Goal: Contribute content: Contribute content

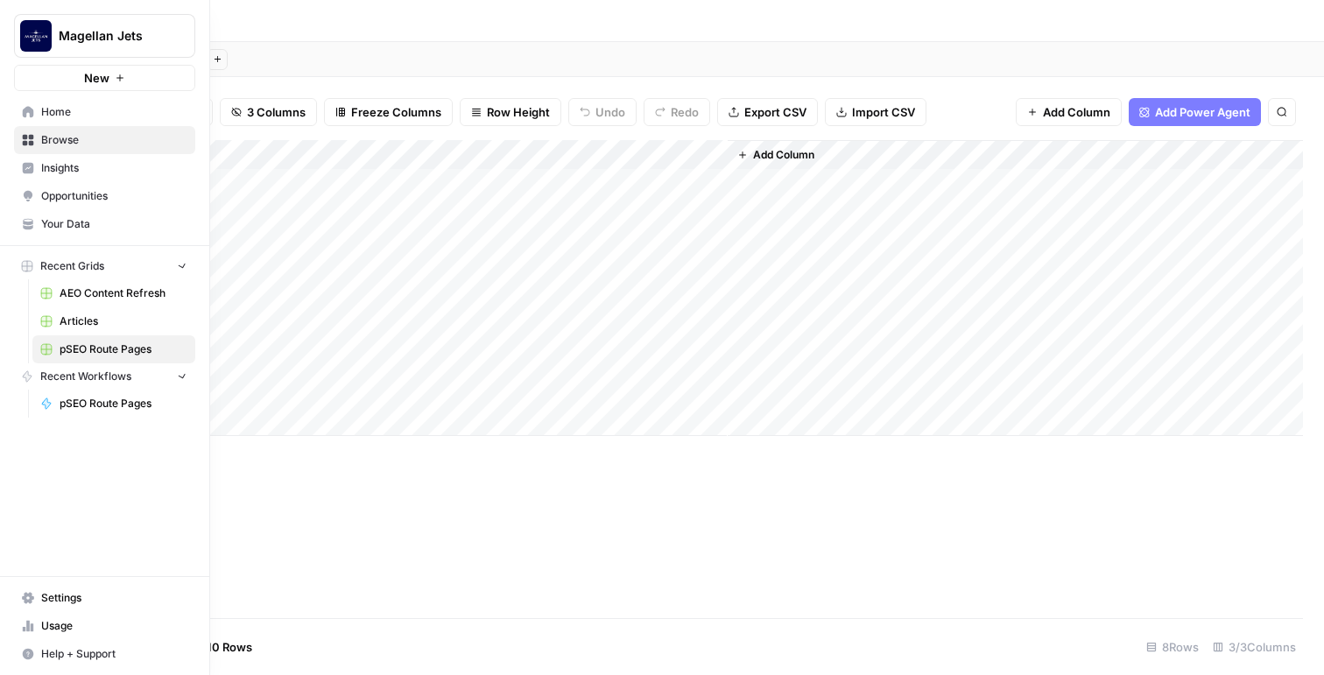
click at [31, 115] on icon at bounding box center [28, 111] width 11 height 11
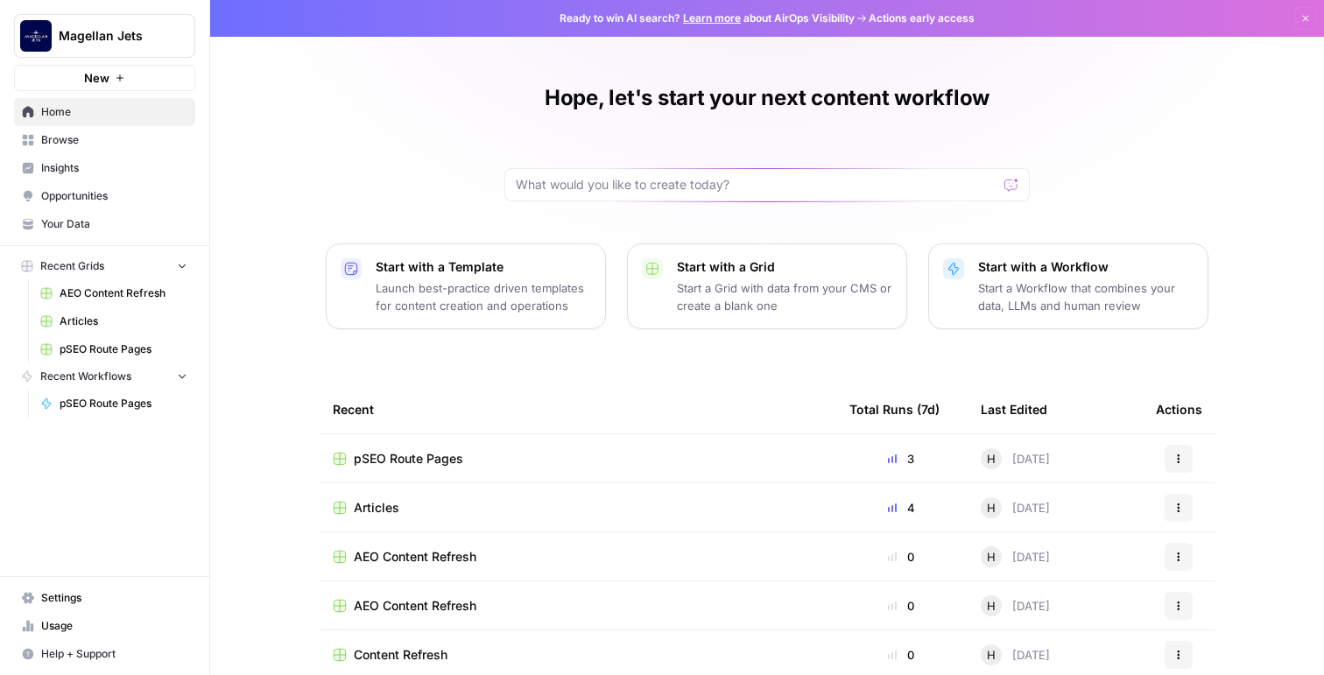
click at [81, 175] on span "Insights" at bounding box center [114, 168] width 146 height 16
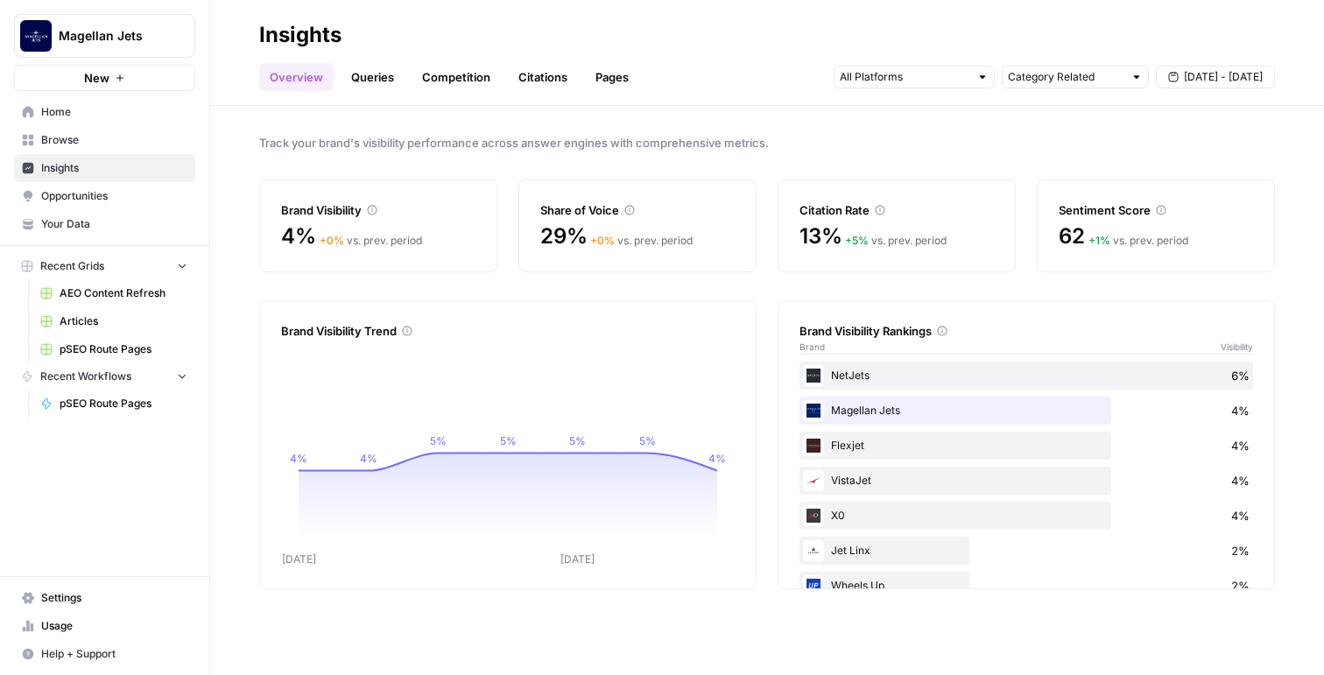
click at [360, 74] on link "Queries" at bounding box center [373, 77] width 64 height 28
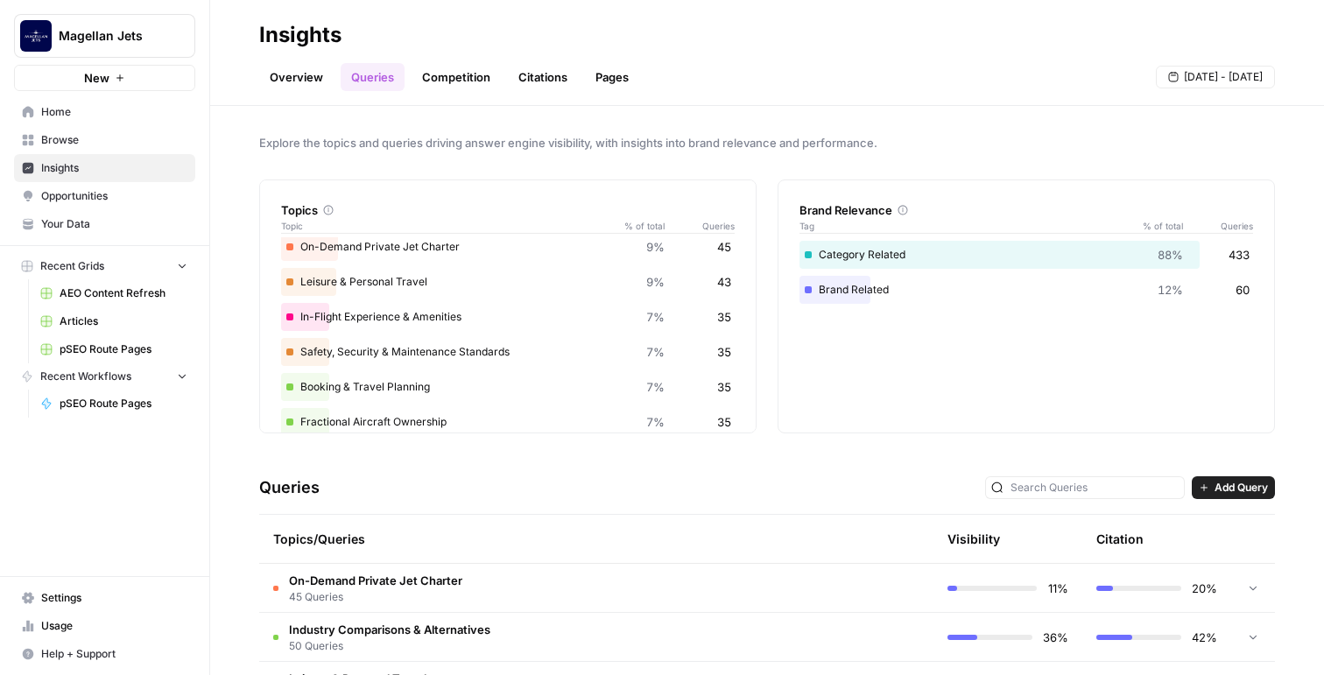
scroll to position [148, 0]
click at [101, 197] on span "Opportunities" at bounding box center [114, 196] width 146 height 16
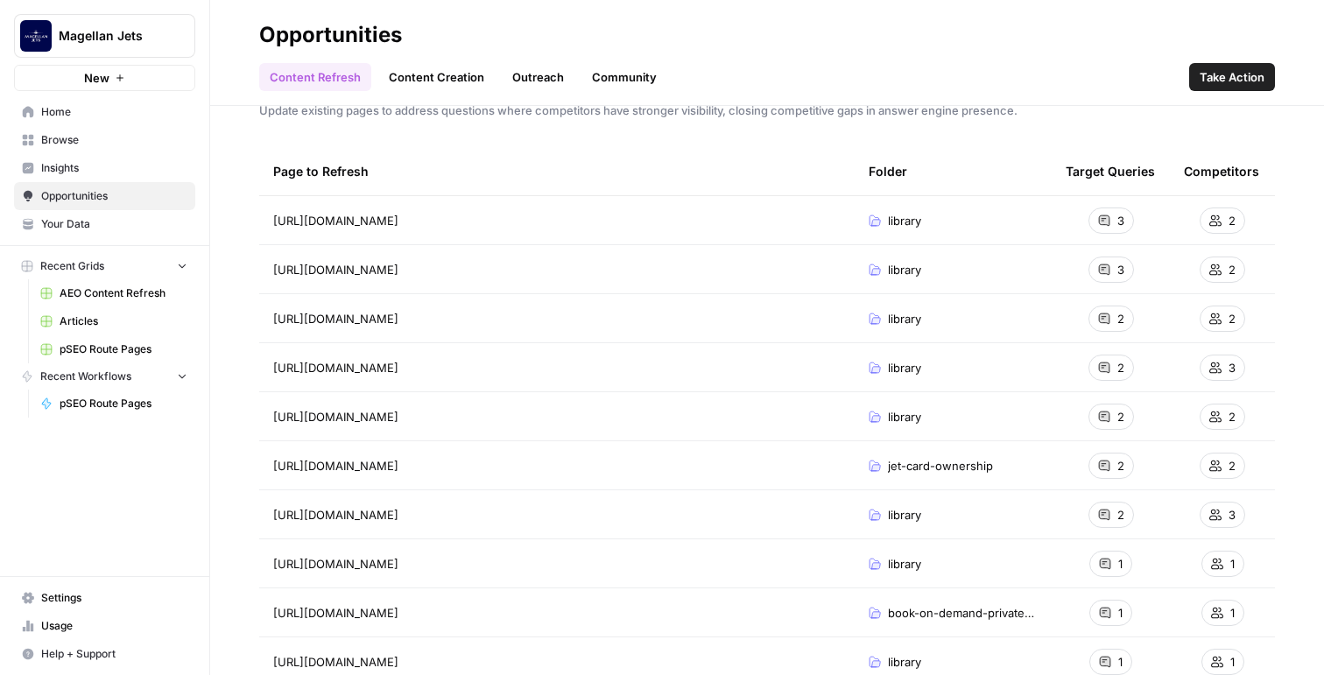
scroll to position [121, 0]
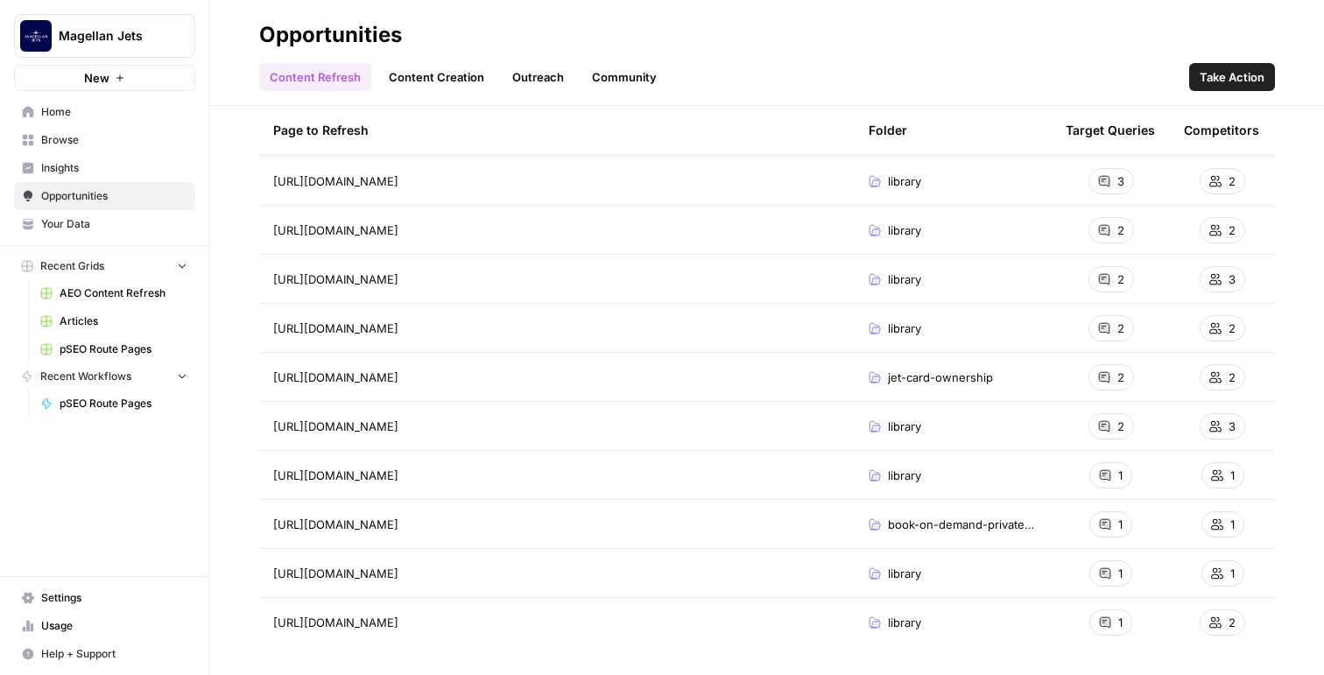
click at [445, 82] on link "Content Creation" at bounding box center [436, 77] width 116 height 28
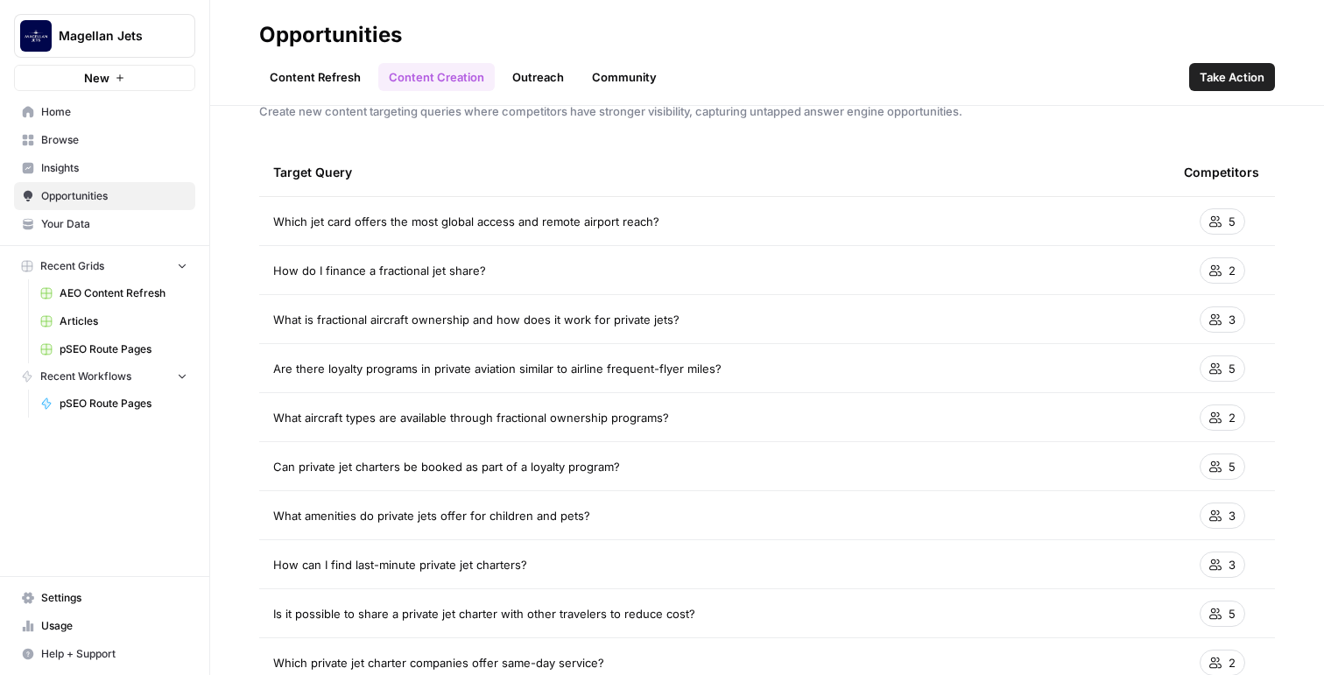
scroll to position [45, 0]
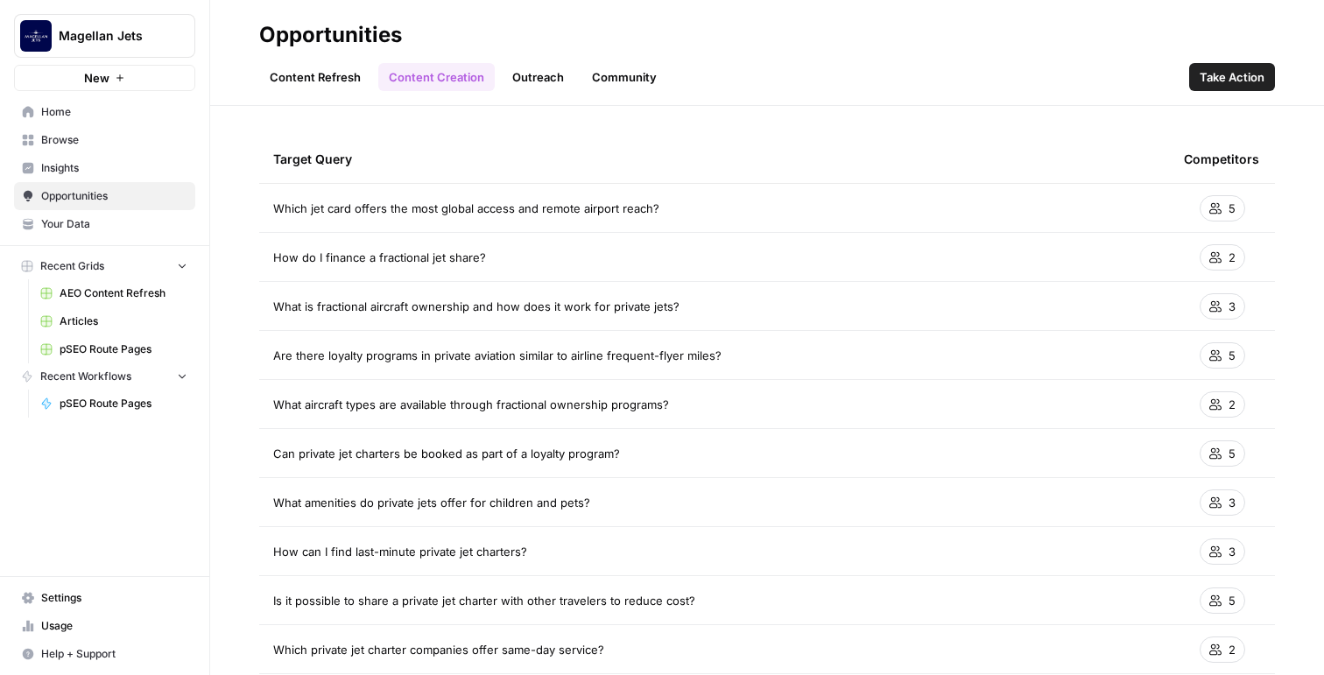
click at [557, 76] on link "Outreach" at bounding box center [538, 77] width 73 height 28
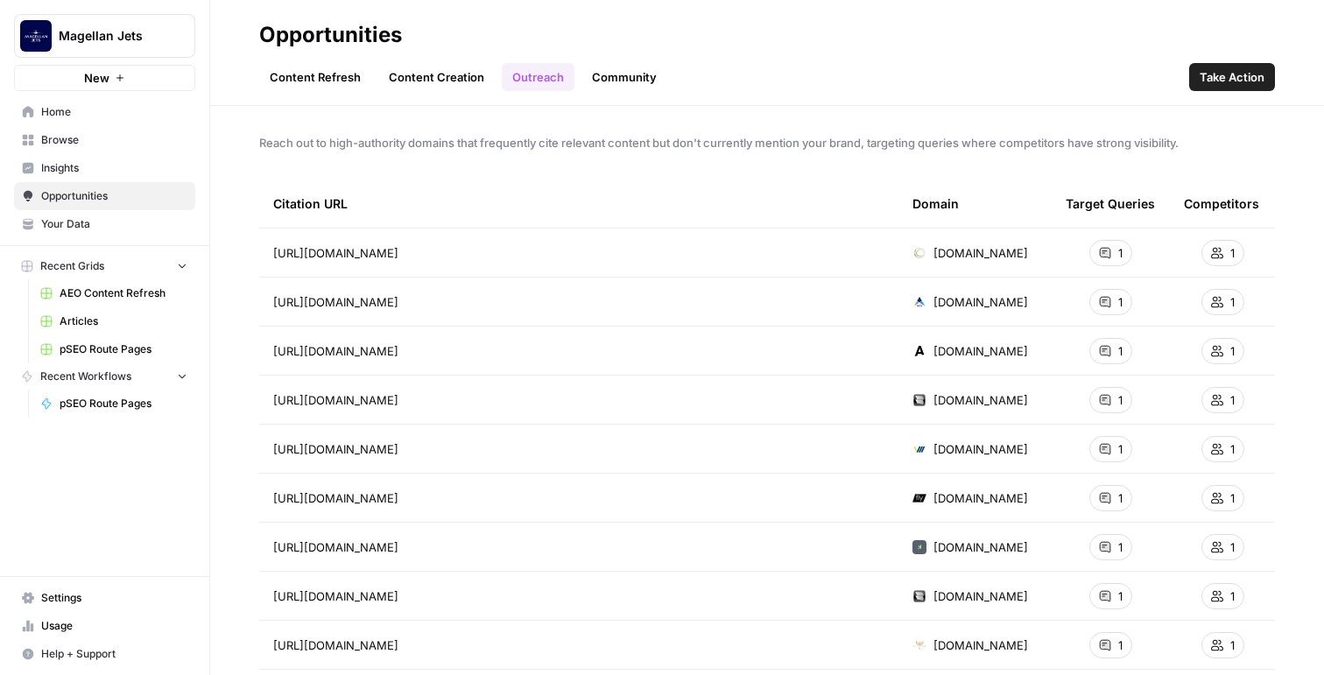
click at [645, 80] on link "Community" at bounding box center [625, 77] width 86 height 28
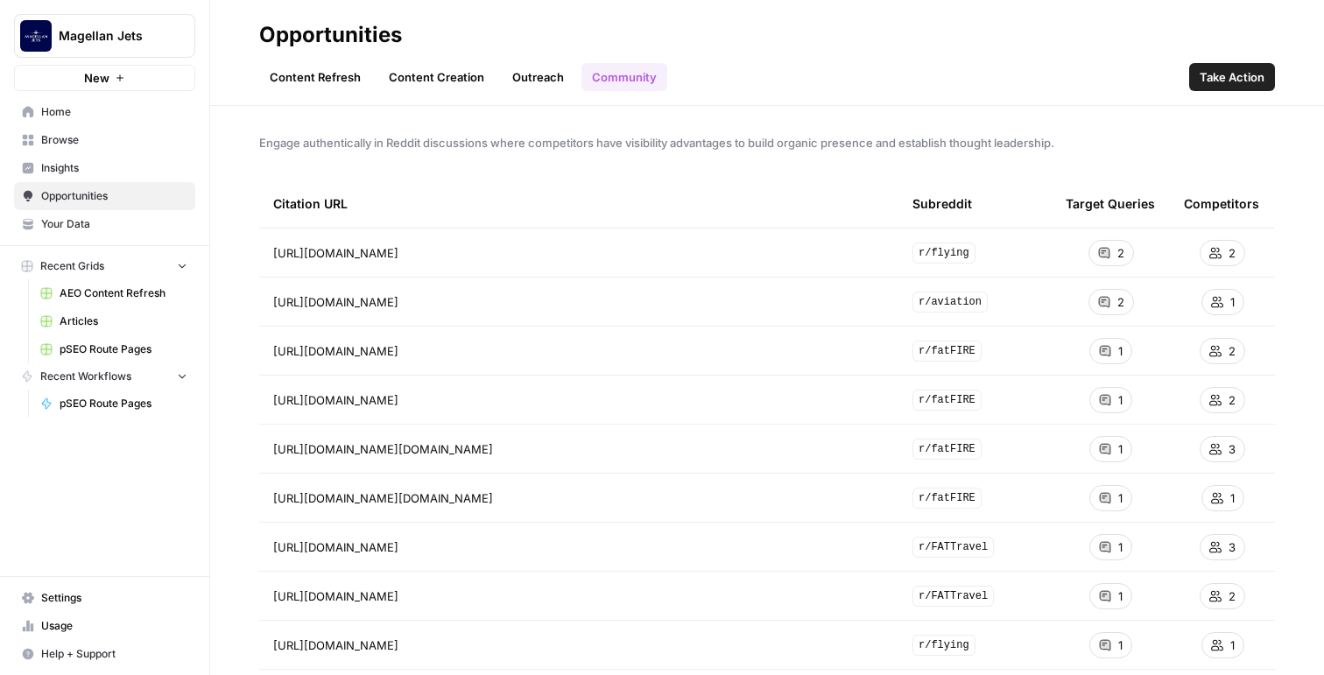
click at [1103, 256] on icon at bounding box center [1104, 253] width 11 height 11
click at [398, 249] on span "https://www.reddit.com/r/flying/comments/197ck6k/private_jet_sharing/" at bounding box center [335, 253] width 125 height 18
click at [670, 254] on div "https://www.reddit.com/r/flying/comments/197ck6k/private_jet_sharing/ Go to page" at bounding box center [578, 253] width 611 height 21
click at [428, 253] on icon "Go to page https://www.reddit.com/r/flying/comments/197ck6k/private_jet_sharing/" at bounding box center [424, 253] width 10 height 10
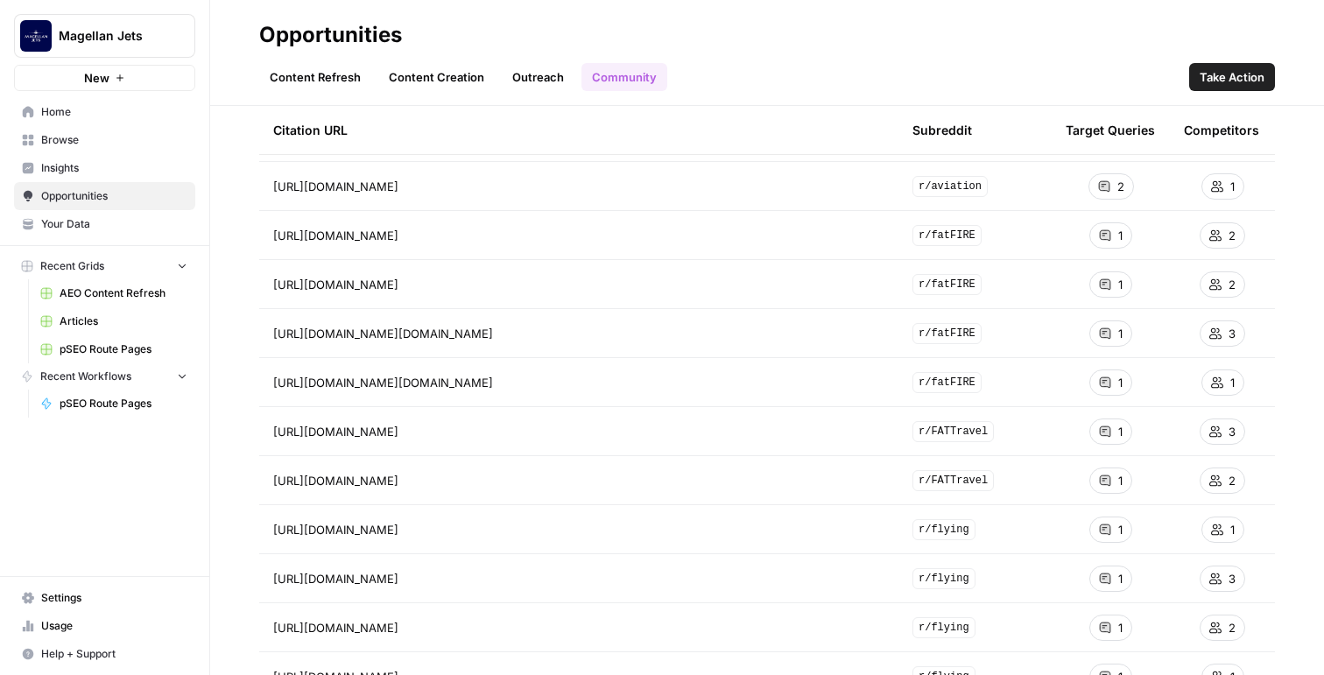
scroll to position [194, 0]
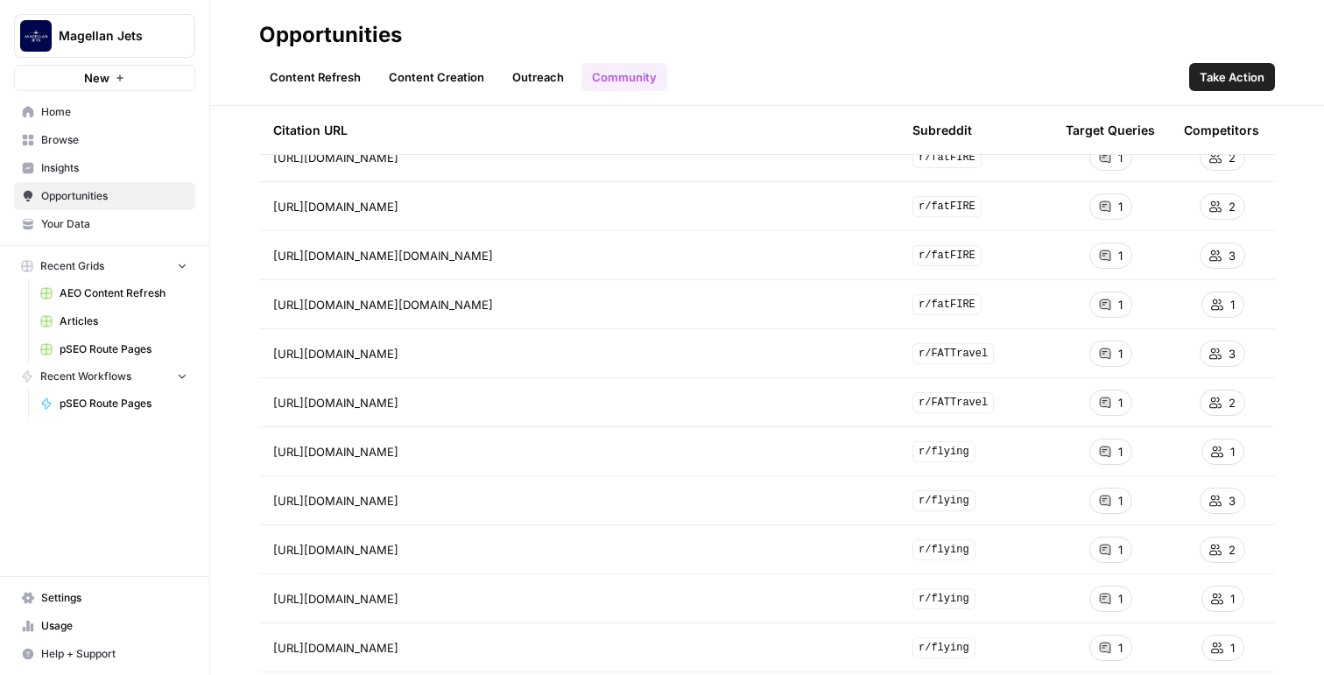
click at [1116, 448] on div "1" at bounding box center [1110, 452] width 43 height 26
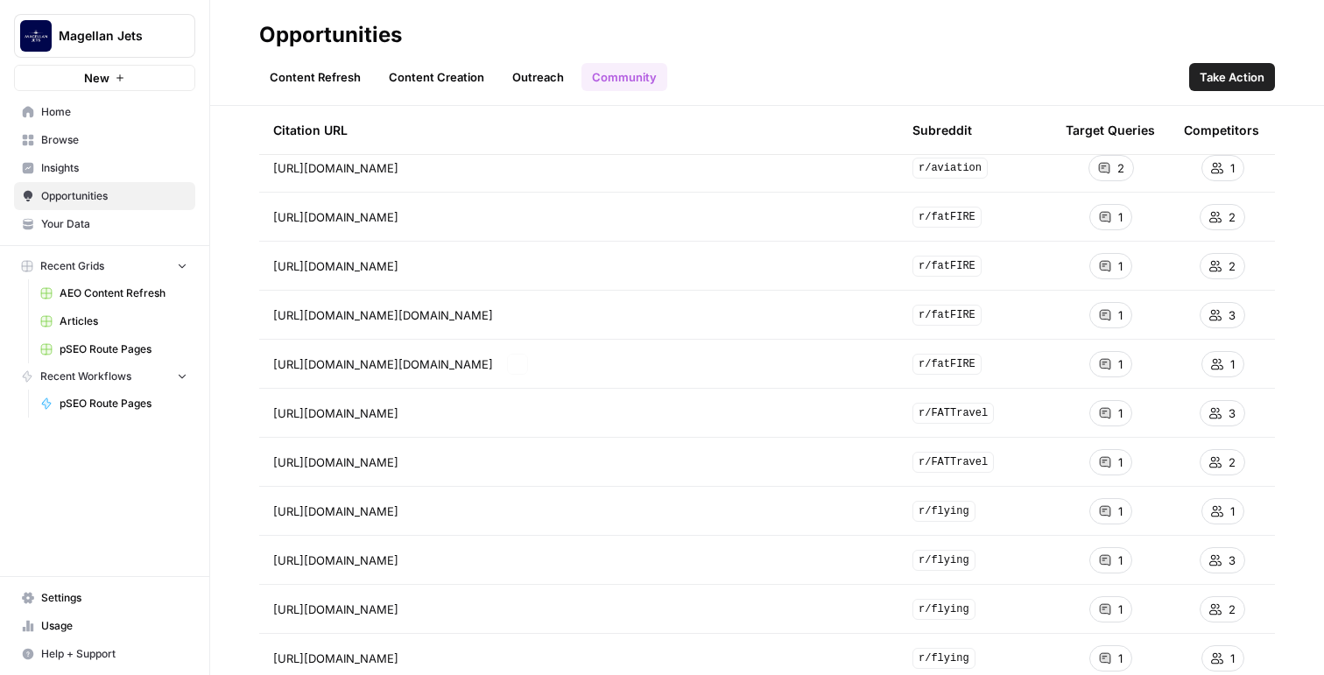
scroll to position [93, 0]
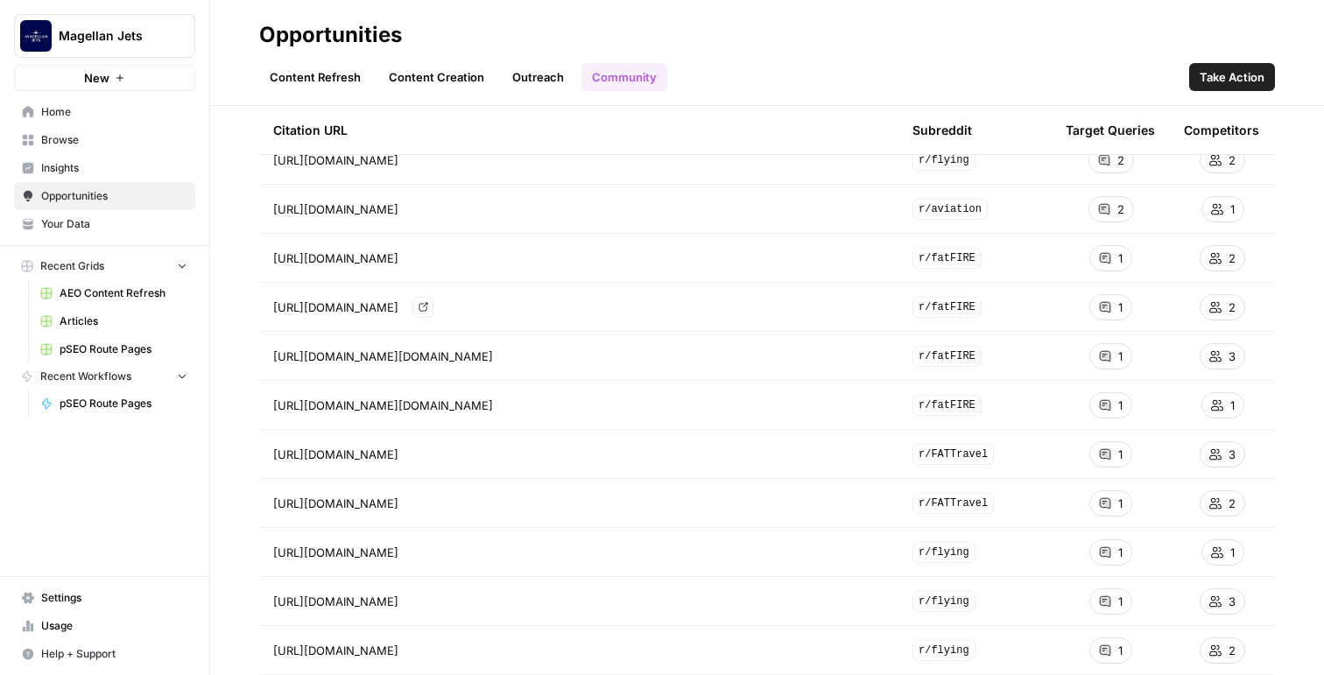
click at [428, 307] on icon "Go to page https://www.reddit.com/r/fatFIRE/comments/1ddzhna/netjets_owners_wha…" at bounding box center [424, 307] width 10 height 10
click at [75, 169] on span "Insights" at bounding box center [114, 168] width 146 height 16
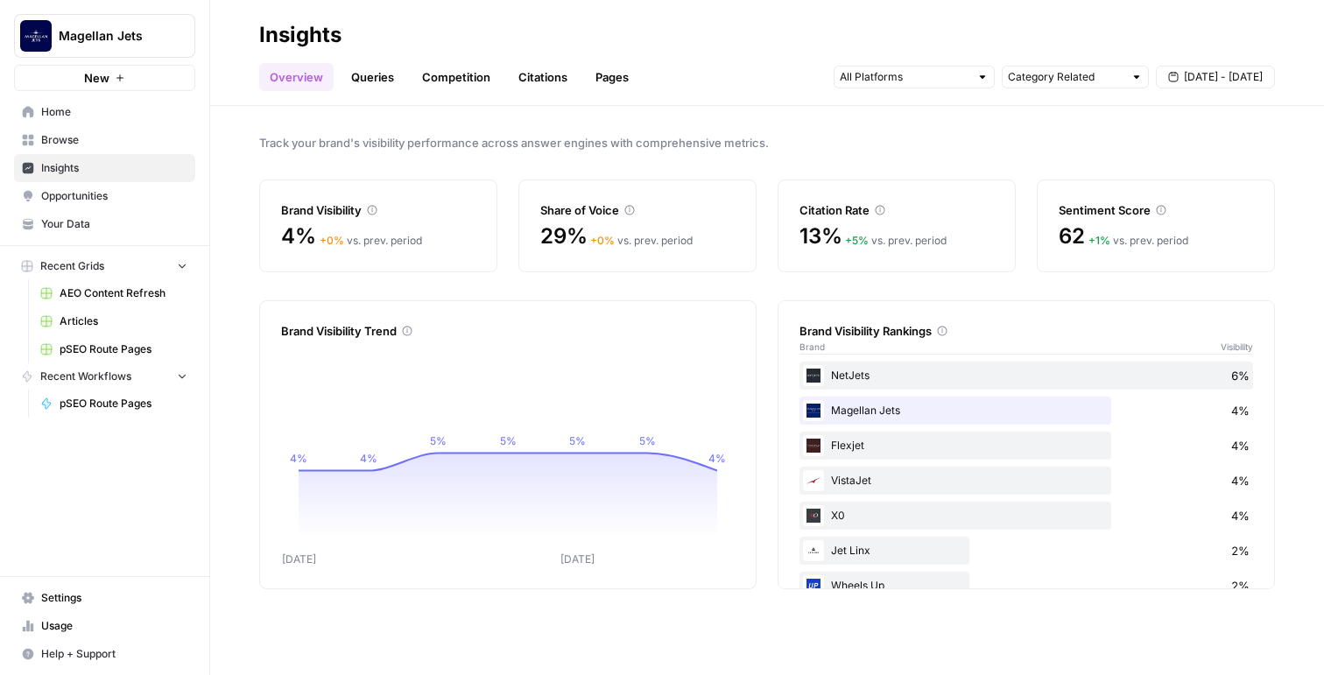
click at [485, 72] on link "Competition" at bounding box center [456, 77] width 89 height 28
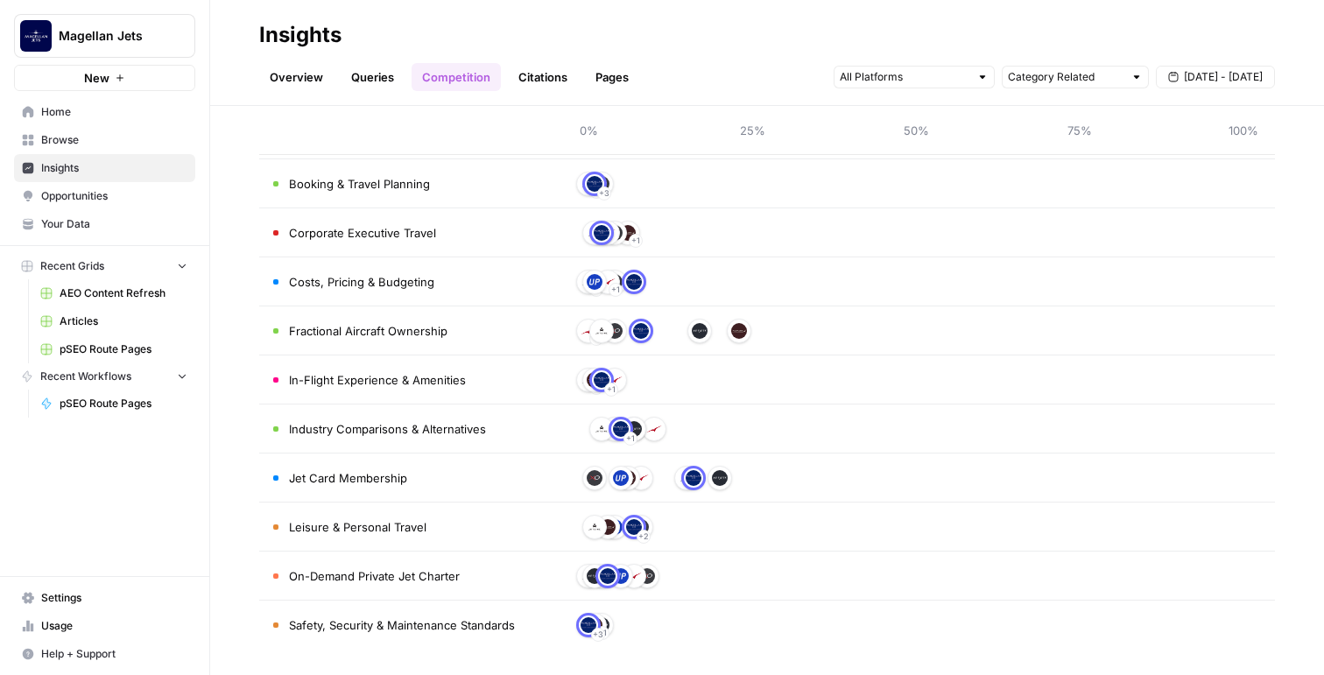
scroll to position [222, 0]
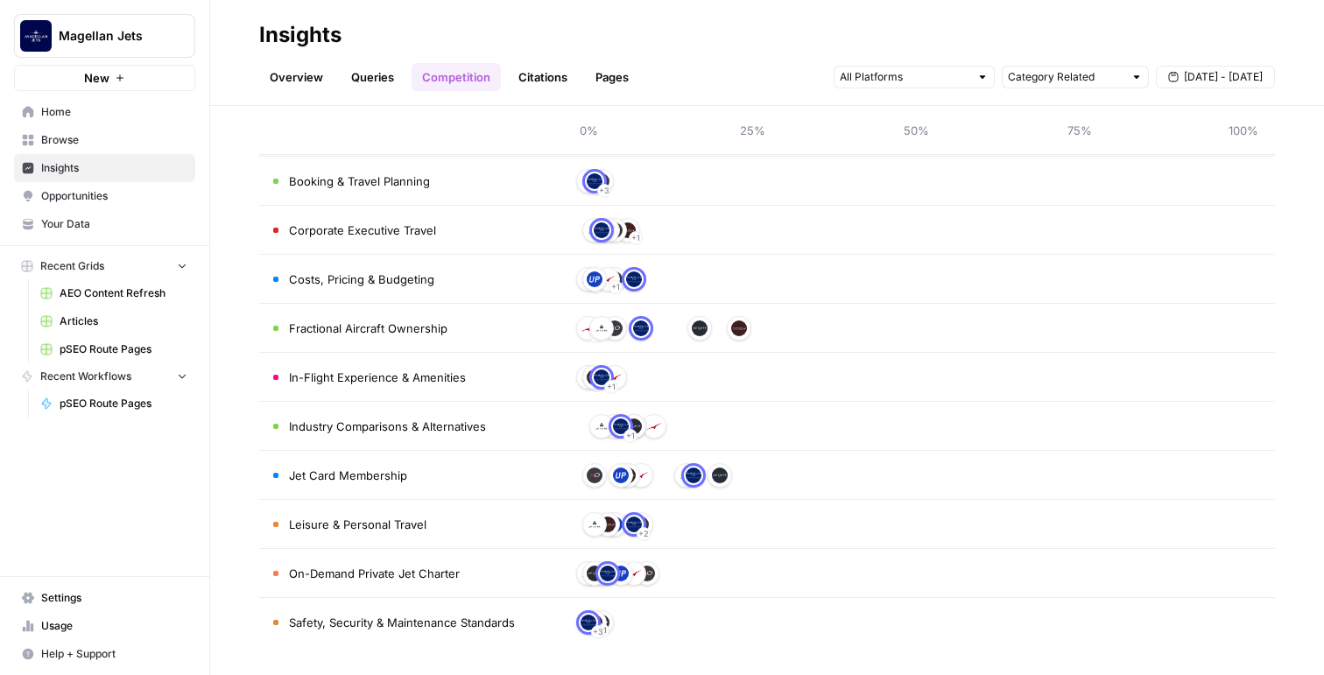
click at [427, 618] on span "Safety, Security & Maintenance Standards" at bounding box center [402, 623] width 226 height 18
click at [585, 625] on img at bounding box center [589, 623] width 16 height 16
click at [455, 616] on span "Safety, Security & Maintenance Standards" at bounding box center [402, 623] width 226 height 18
click at [356, 74] on link "Queries" at bounding box center [373, 77] width 64 height 28
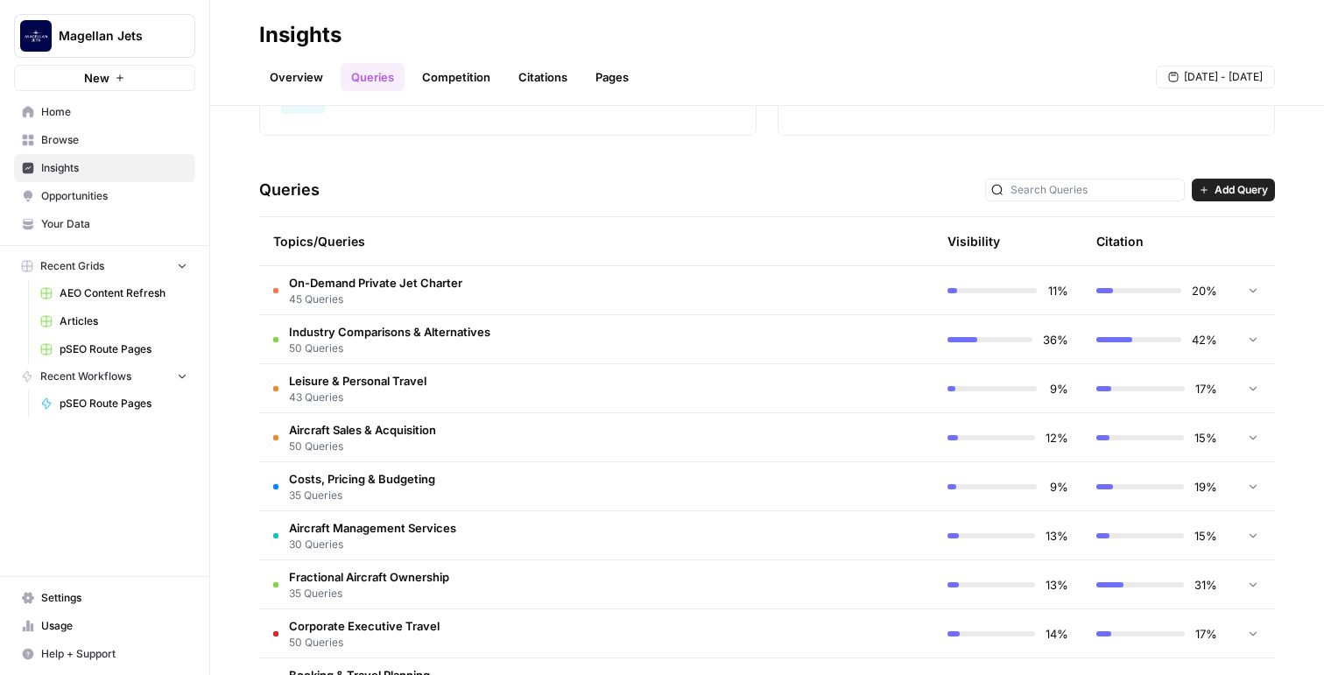
scroll to position [505, 0]
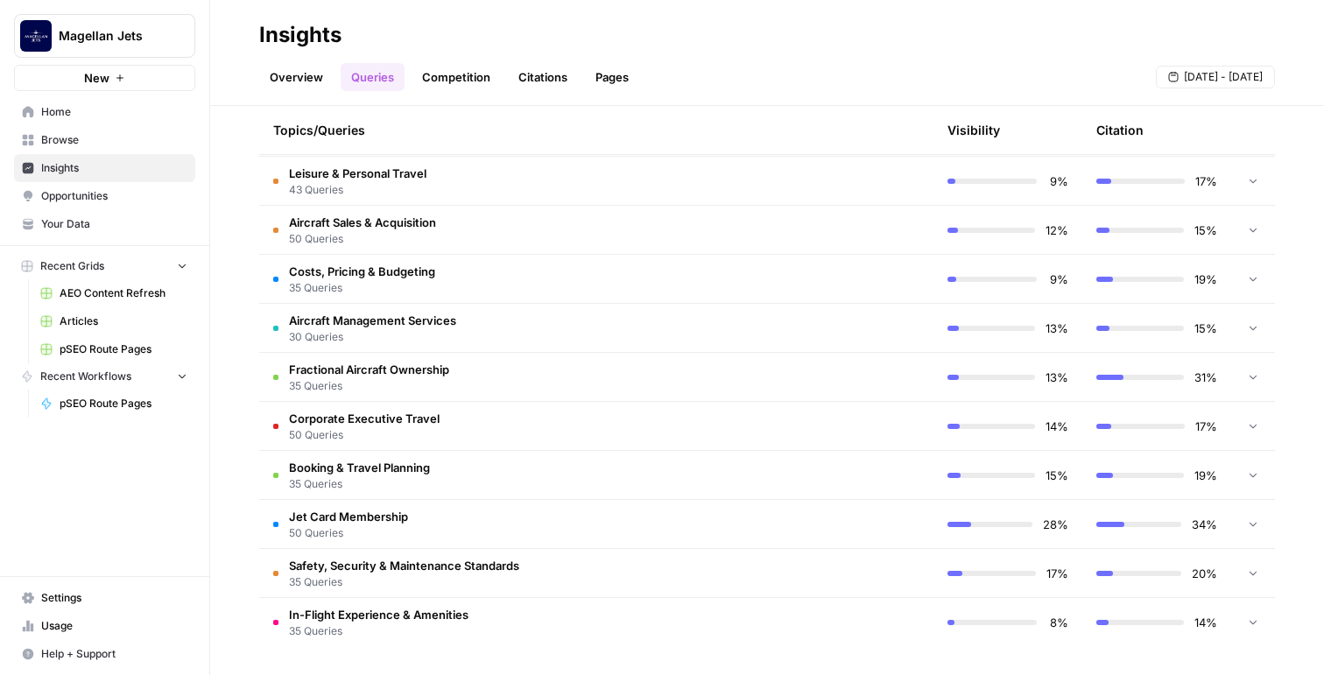
click at [409, 566] on span "Safety, Security & Maintenance Standards" at bounding box center [404, 566] width 230 height 18
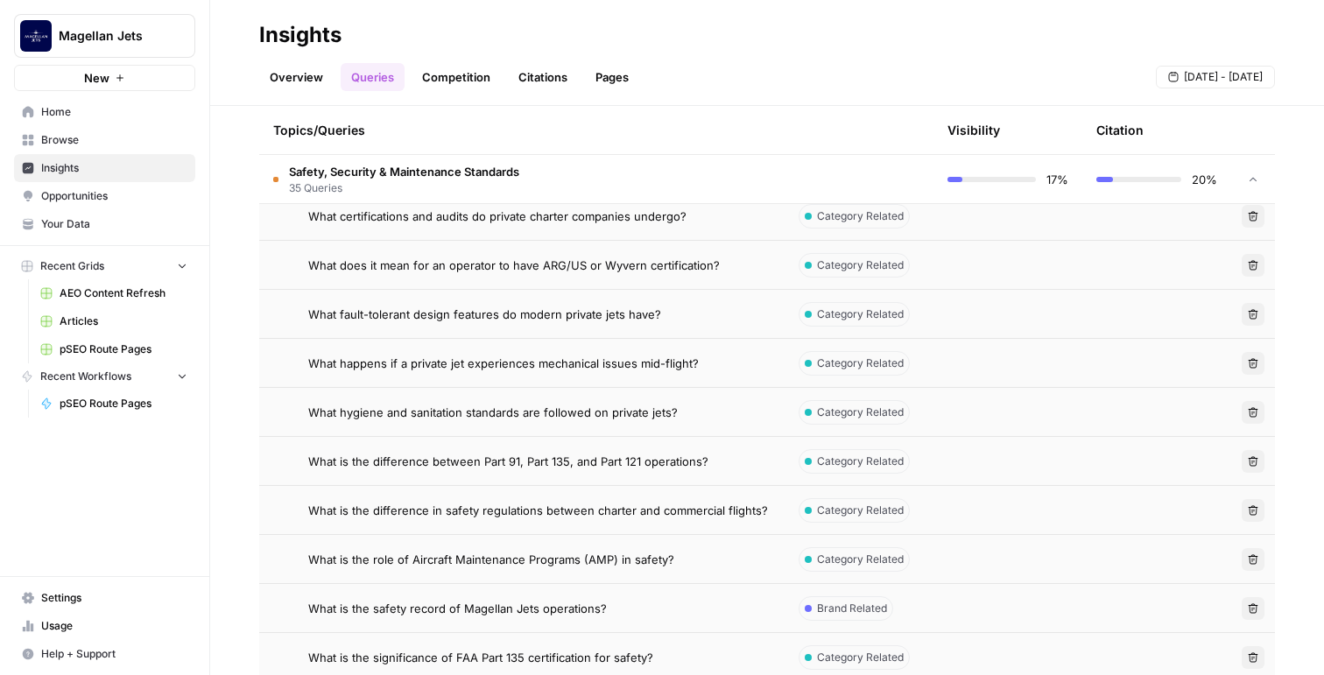
scroll to position [1900, 0]
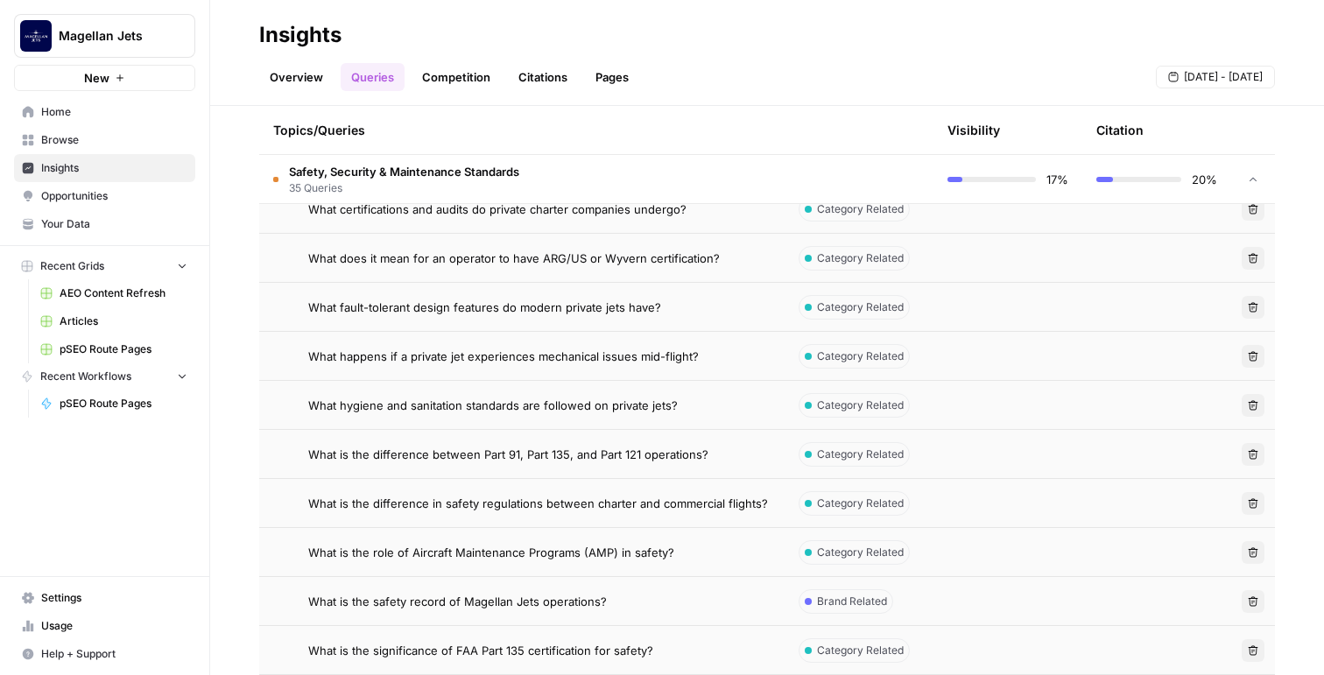
drag, startPoint x: 707, startPoint y: 451, endPoint x: 621, endPoint y: 451, distance: 85.8
click at [621, 451] on div "What is the difference between Part 91, Part 135, and Part 121 operations?" at bounding box center [539, 455] width 462 height 18
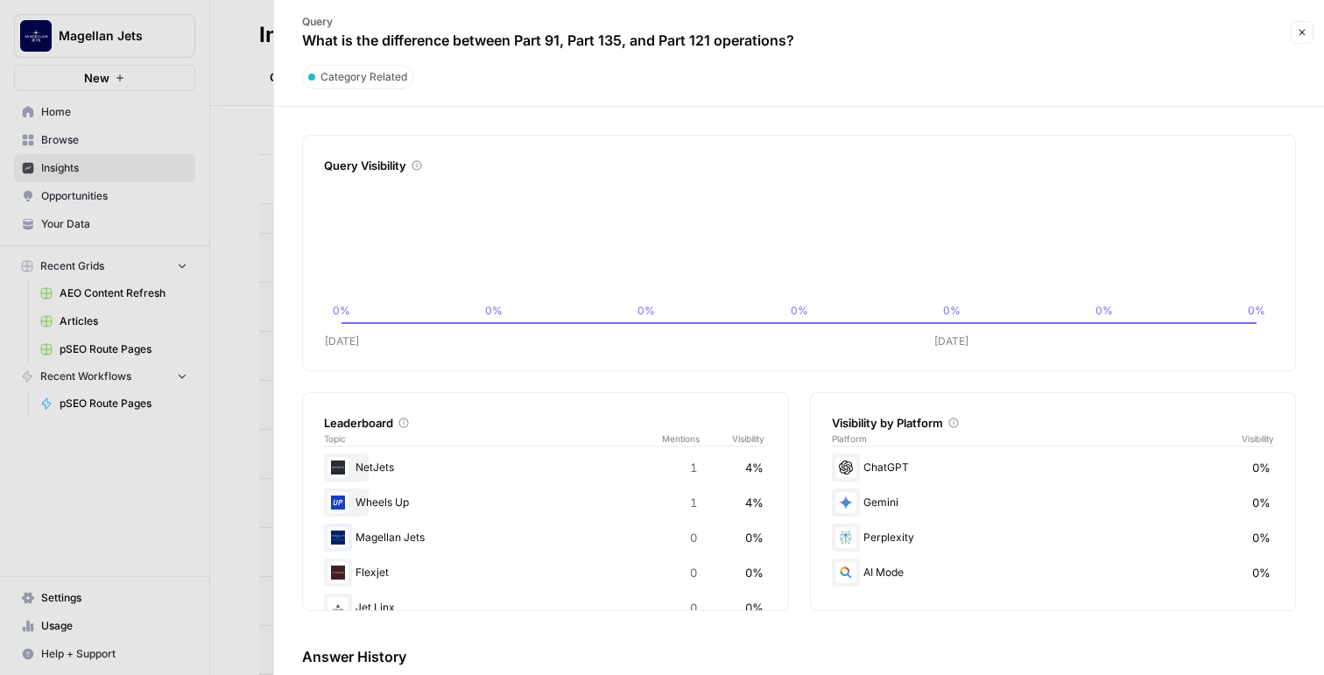
click at [1303, 27] on icon "button" at bounding box center [1302, 32] width 11 height 11
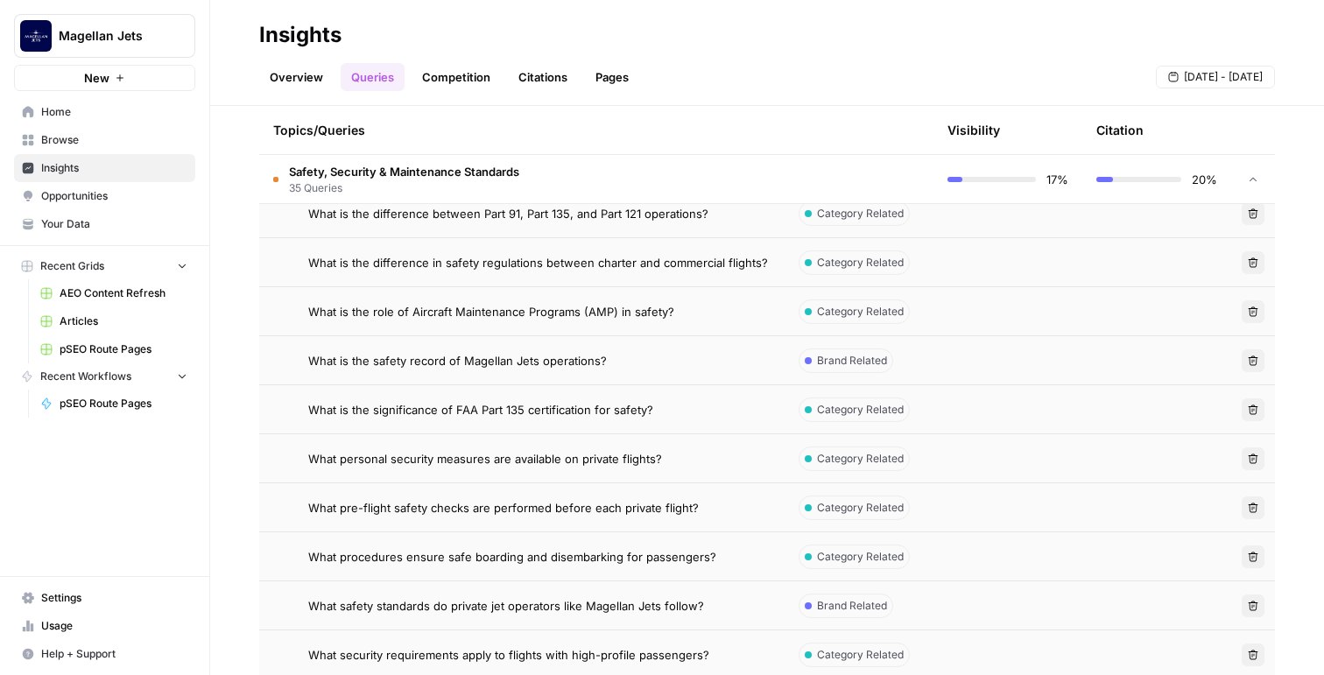
scroll to position [2222, 0]
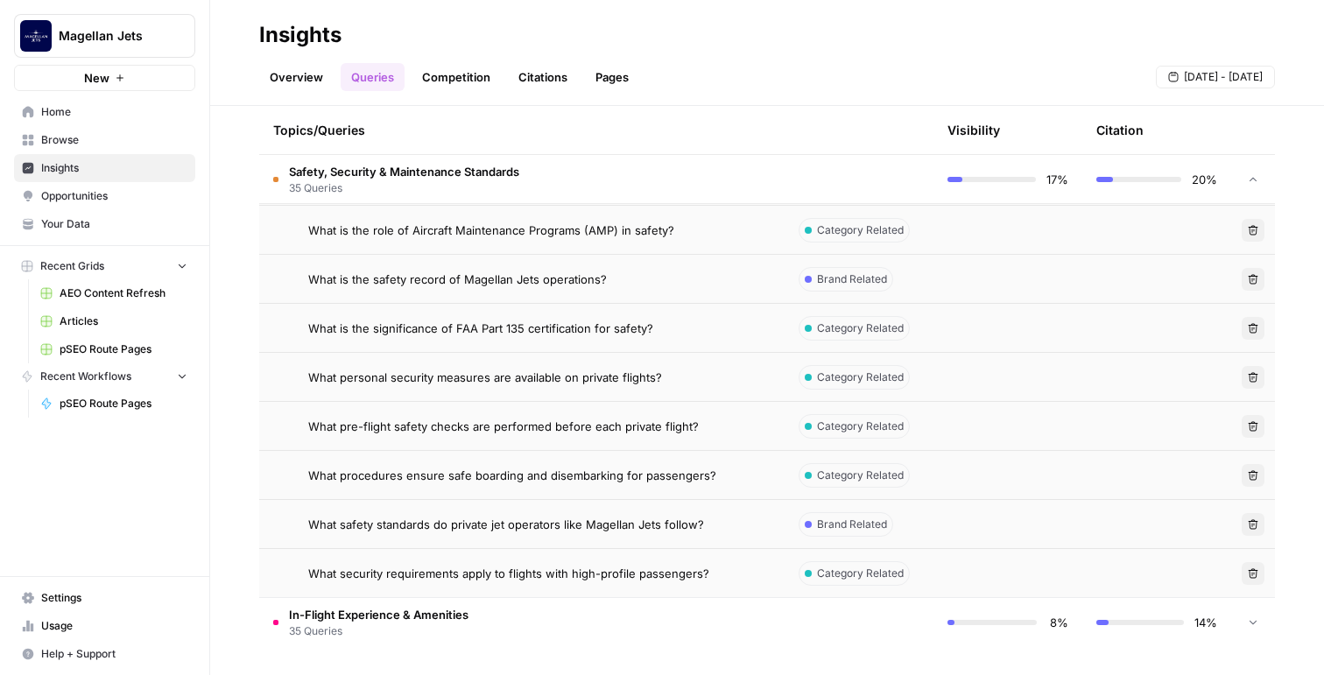
click at [438, 619] on span "In-Flight Experience & Amenities" at bounding box center [379, 615] width 180 height 18
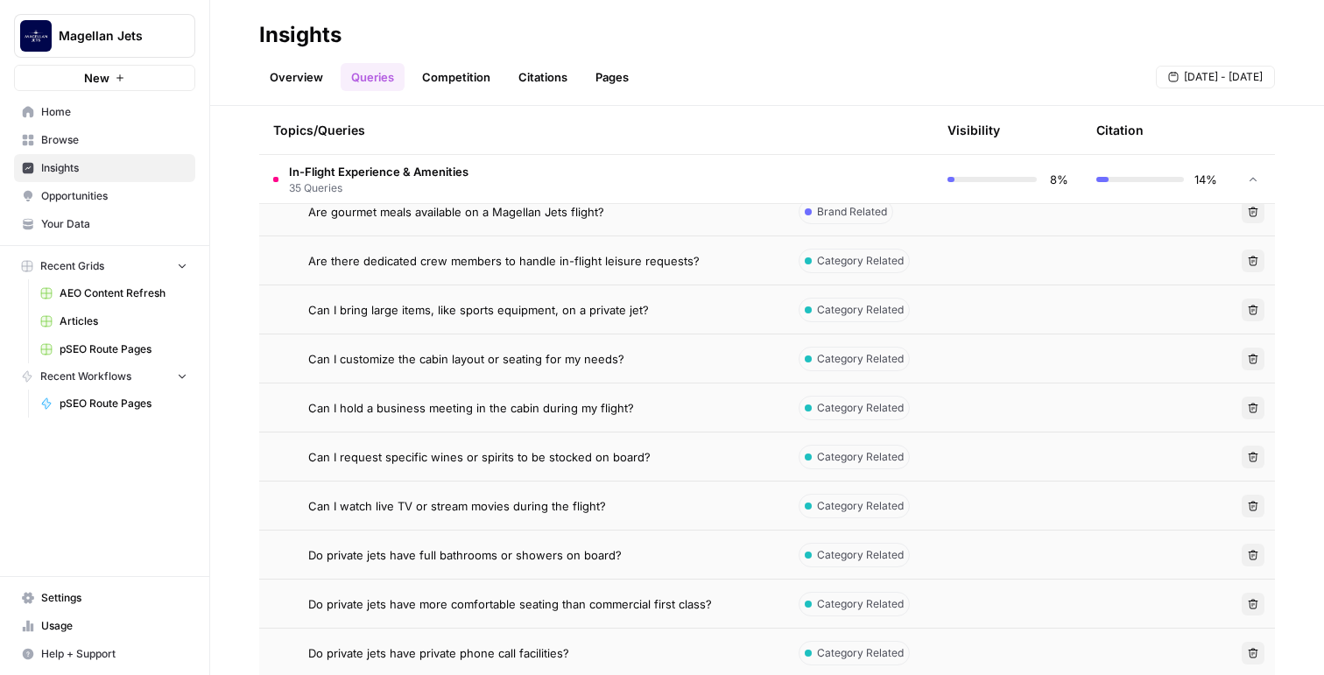
scroll to position [2680, 0]
click at [428, 551] on span "Do private jets have full bathrooms or showers on board?" at bounding box center [465, 557] width 314 height 18
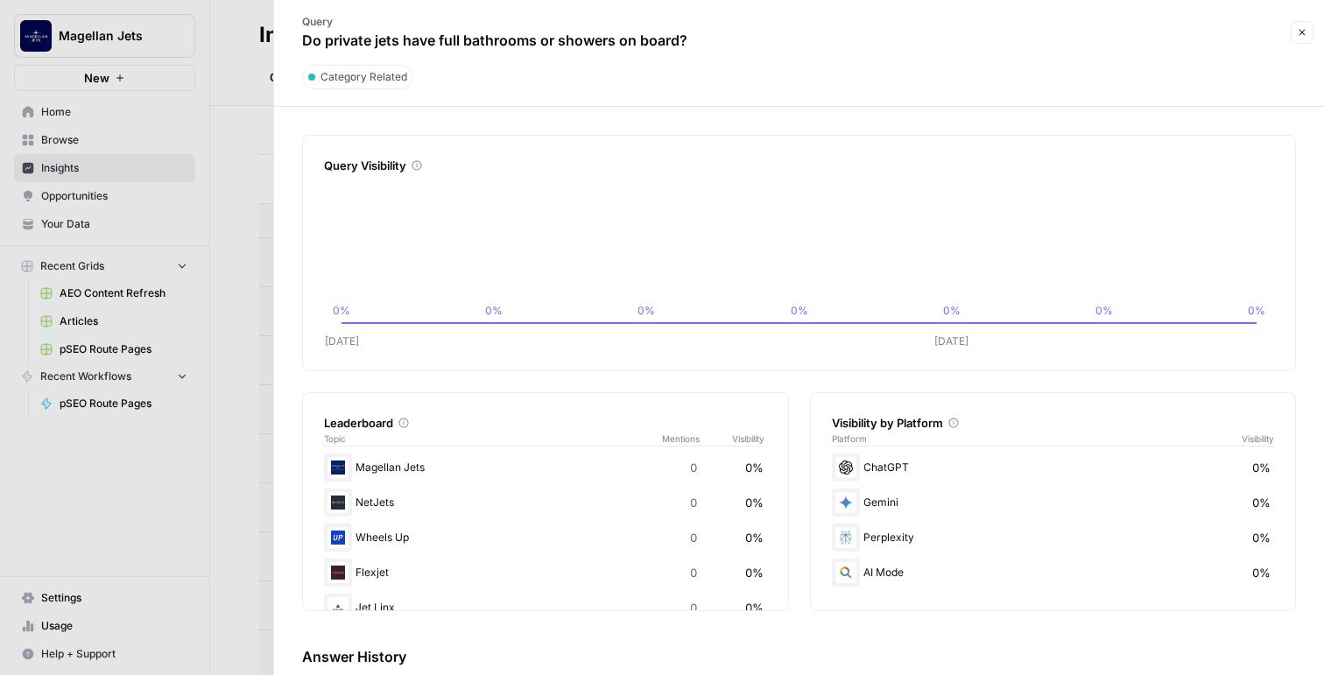
click at [1313, 37] on button "Close" at bounding box center [1302, 32] width 23 height 23
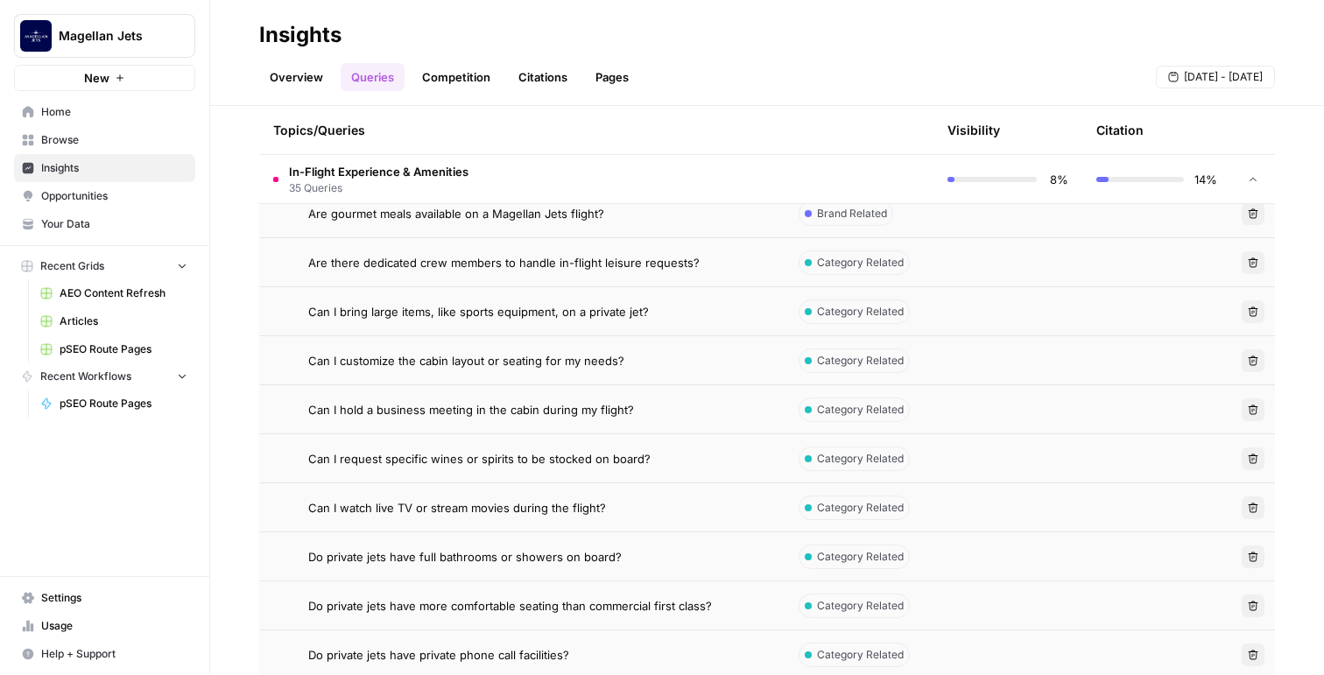
click at [460, 67] on link "Competition" at bounding box center [456, 77] width 89 height 28
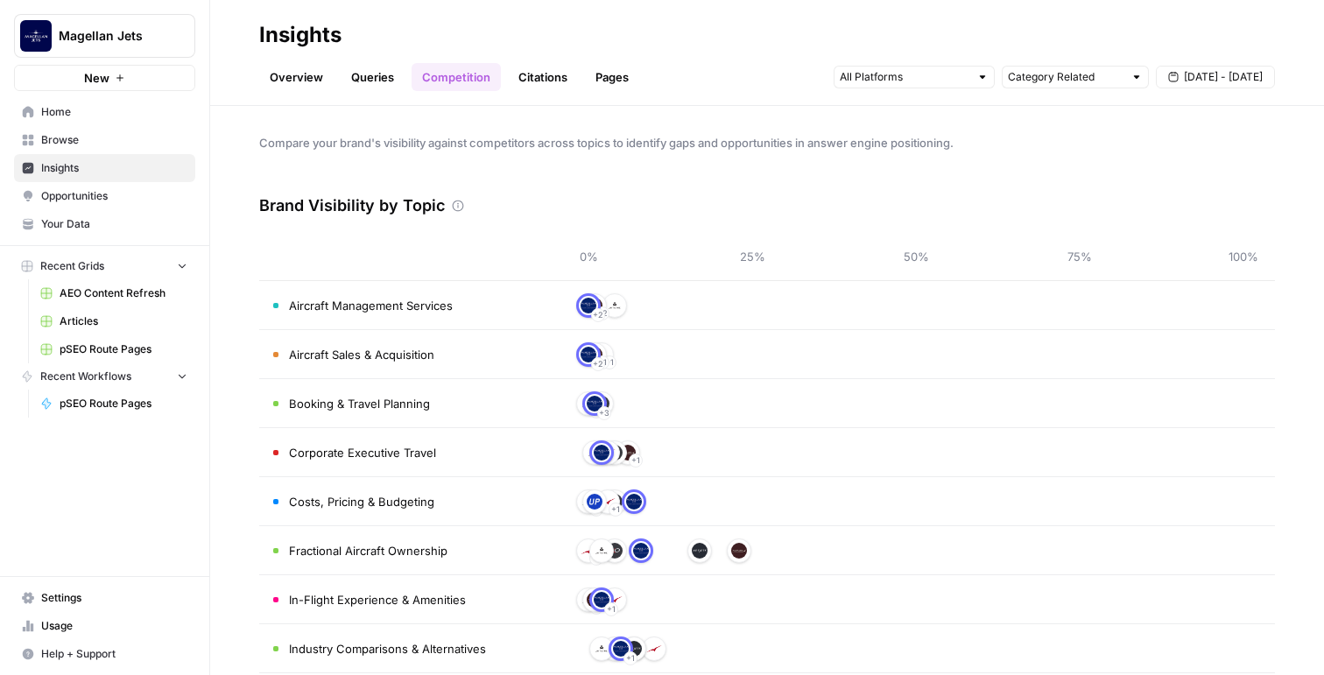
click at [292, 74] on link "Overview" at bounding box center [296, 77] width 74 height 28
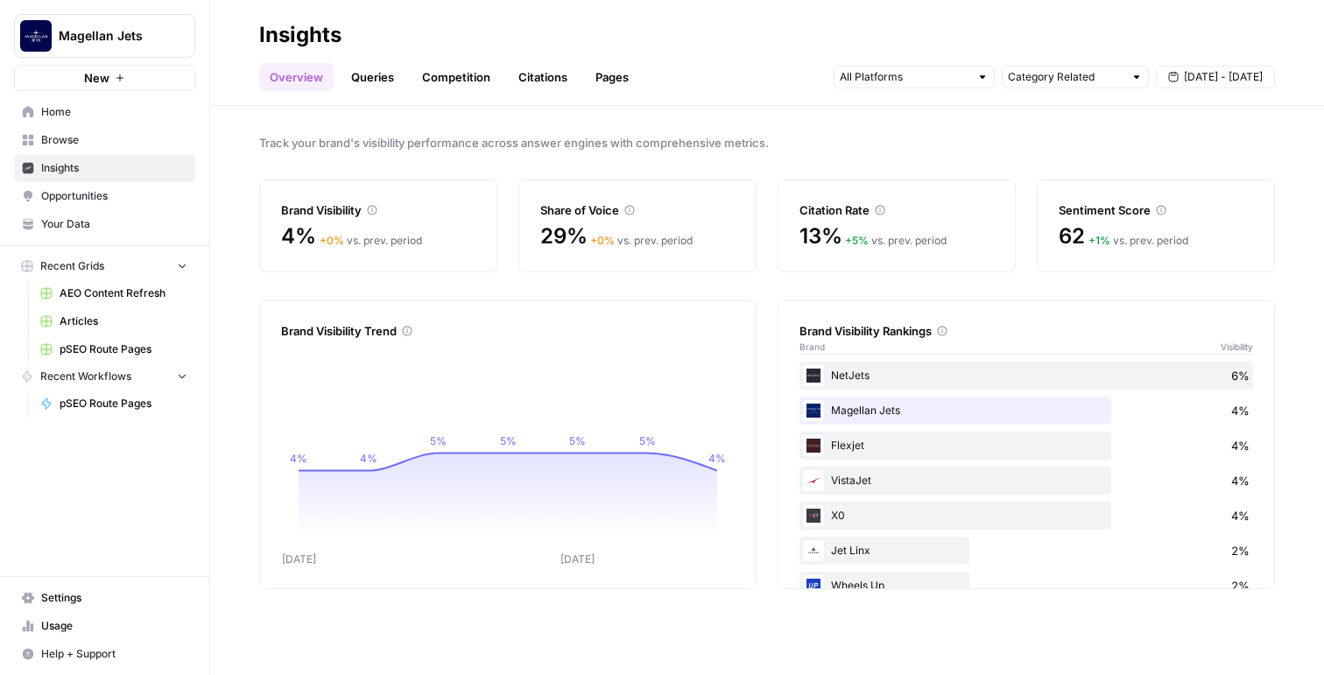
click at [132, 208] on link "Opportunities" at bounding box center [104, 196] width 181 height 28
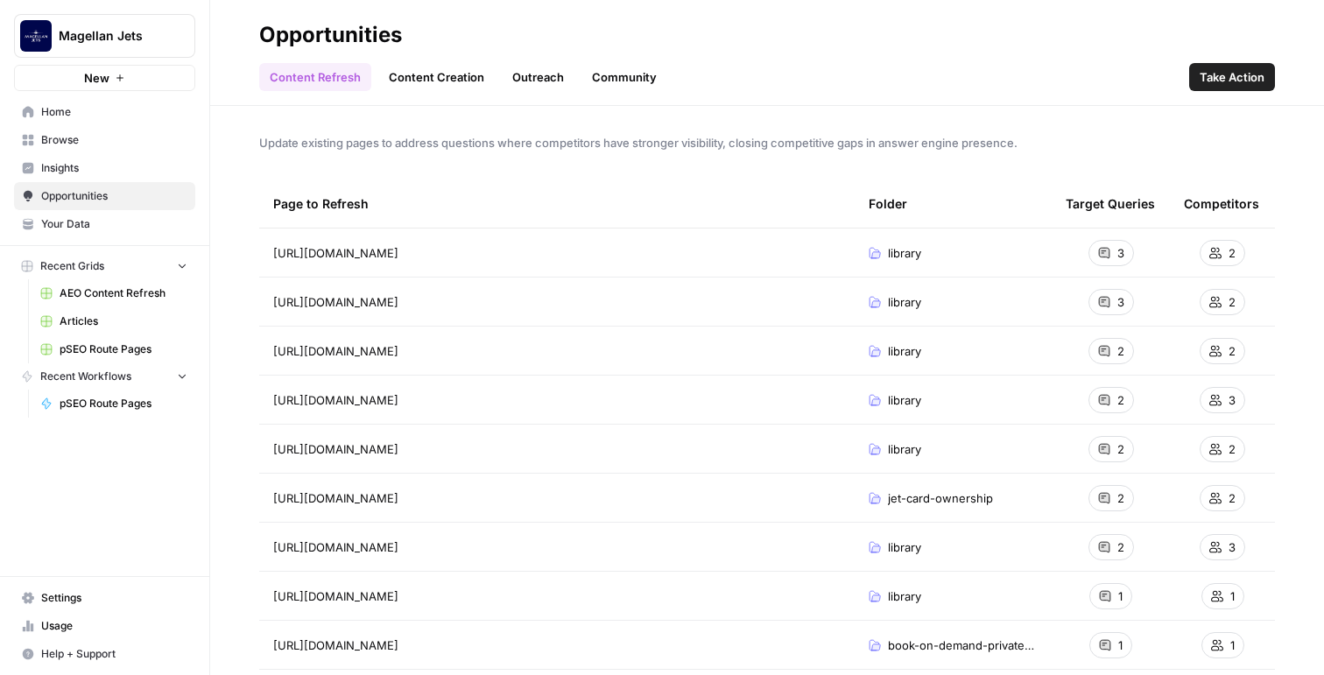
scroll to position [121, 0]
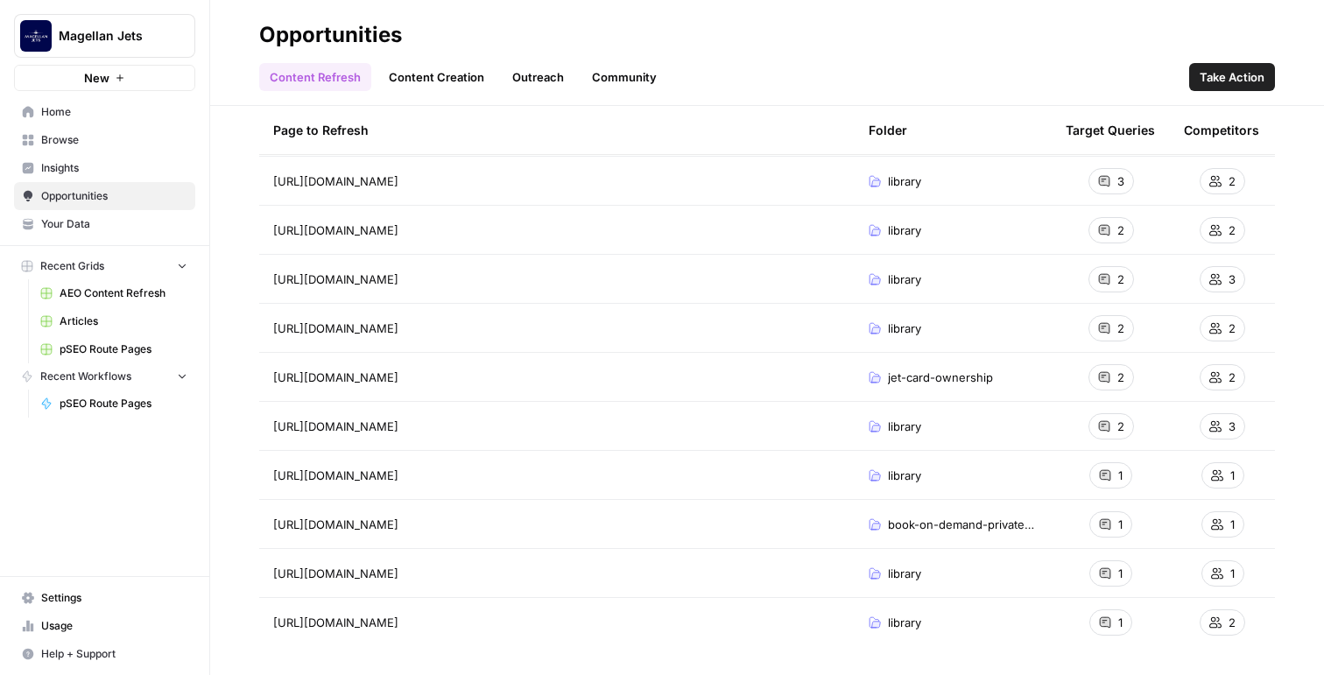
click at [438, 77] on link "Content Creation" at bounding box center [436, 77] width 116 height 28
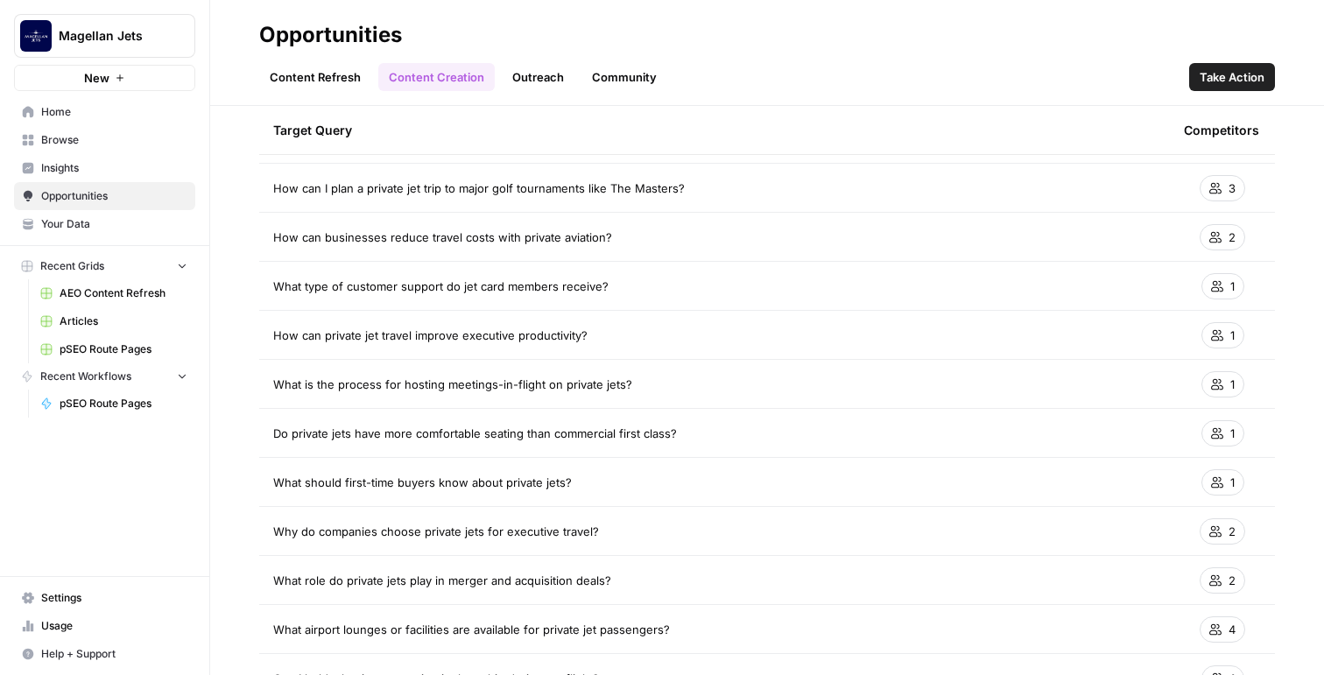
scroll to position [1525, 0]
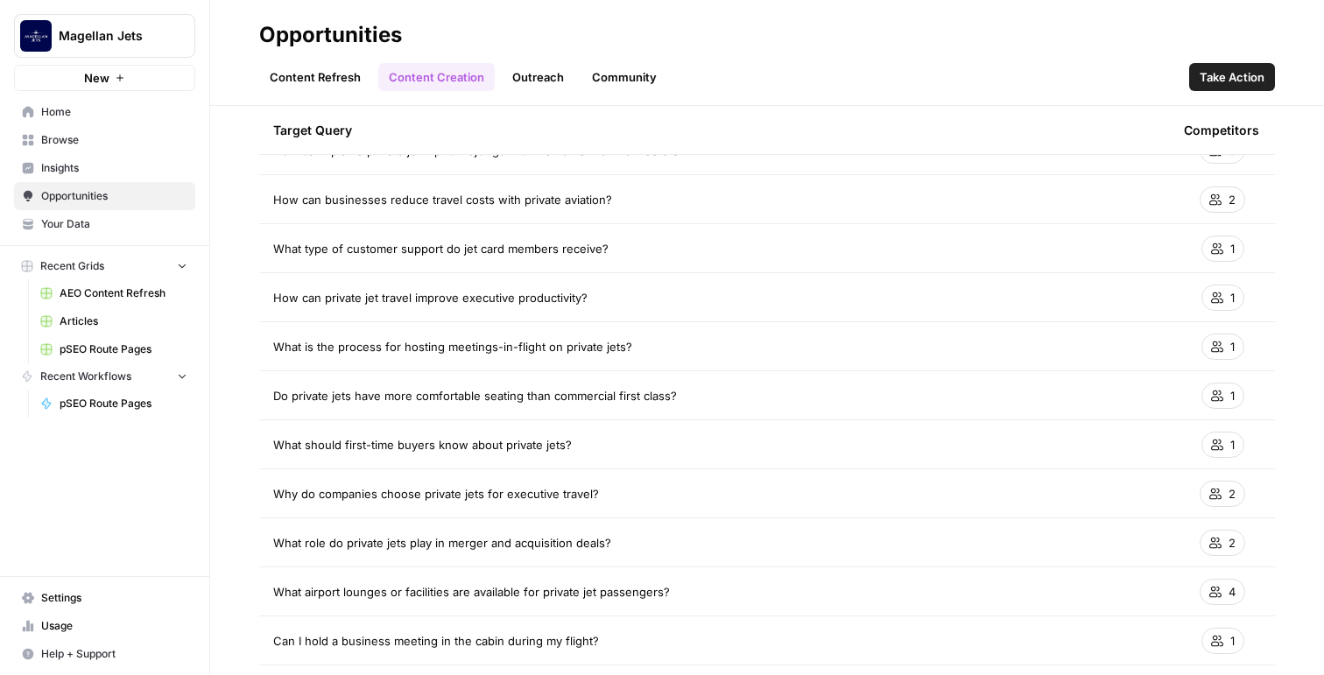
drag, startPoint x: 601, startPoint y: 300, endPoint x: 226, endPoint y: 299, distance: 374.8
click at [226, 299] on div "Create new content targeting queries where competitors have stronger visibility…" at bounding box center [767, 390] width 1114 height 569
click at [341, 300] on span "How can private jet travel improve executive productivity?" at bounding box center [430, 298] width 314 height 18
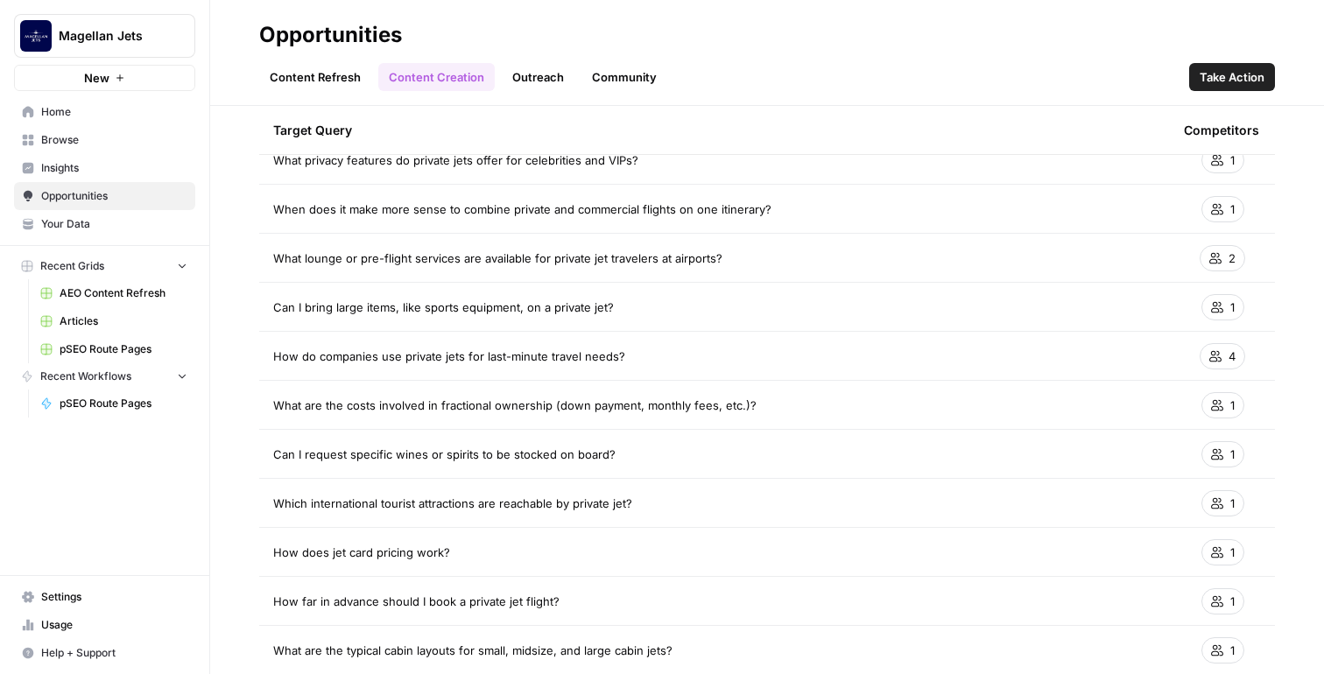
scroll to position [4262, 0]
click at [335, 81] on link "Content Refresh" at bounding box center [315, 77] width 112 height 28
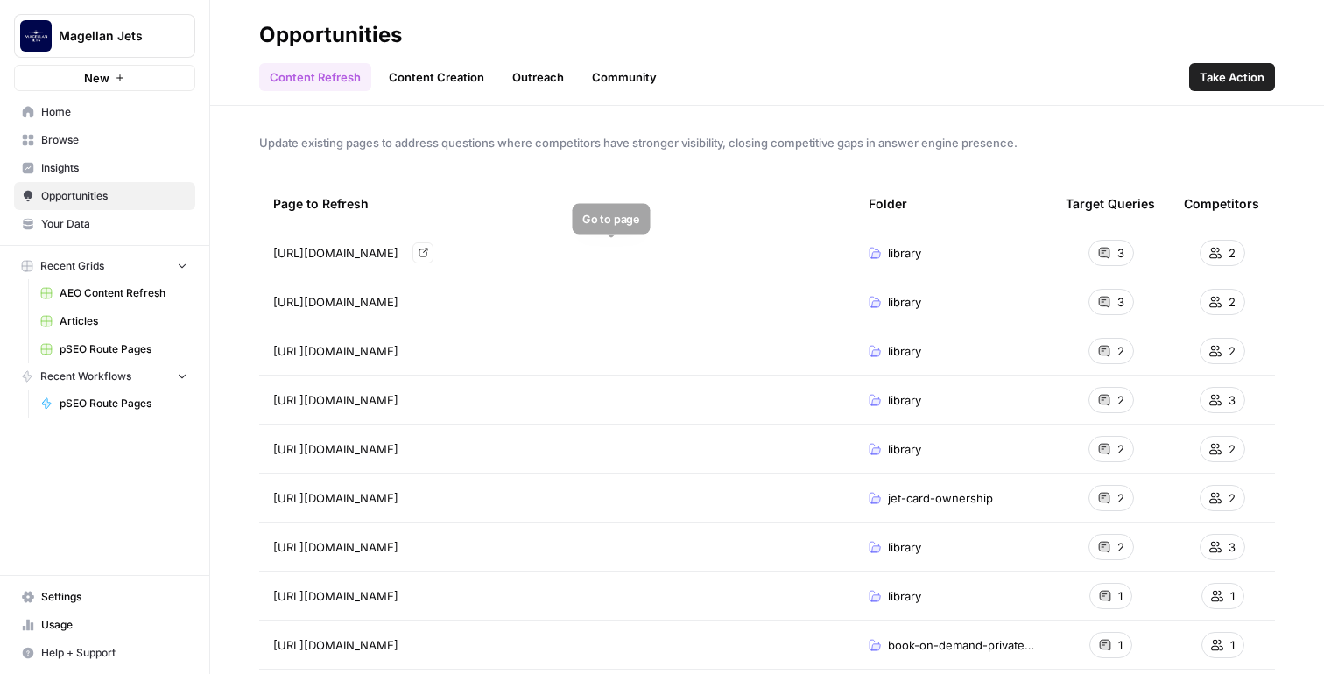
click at [434, 250] on link "Go to page" at bounding box center [422, 253] width 21 height 21
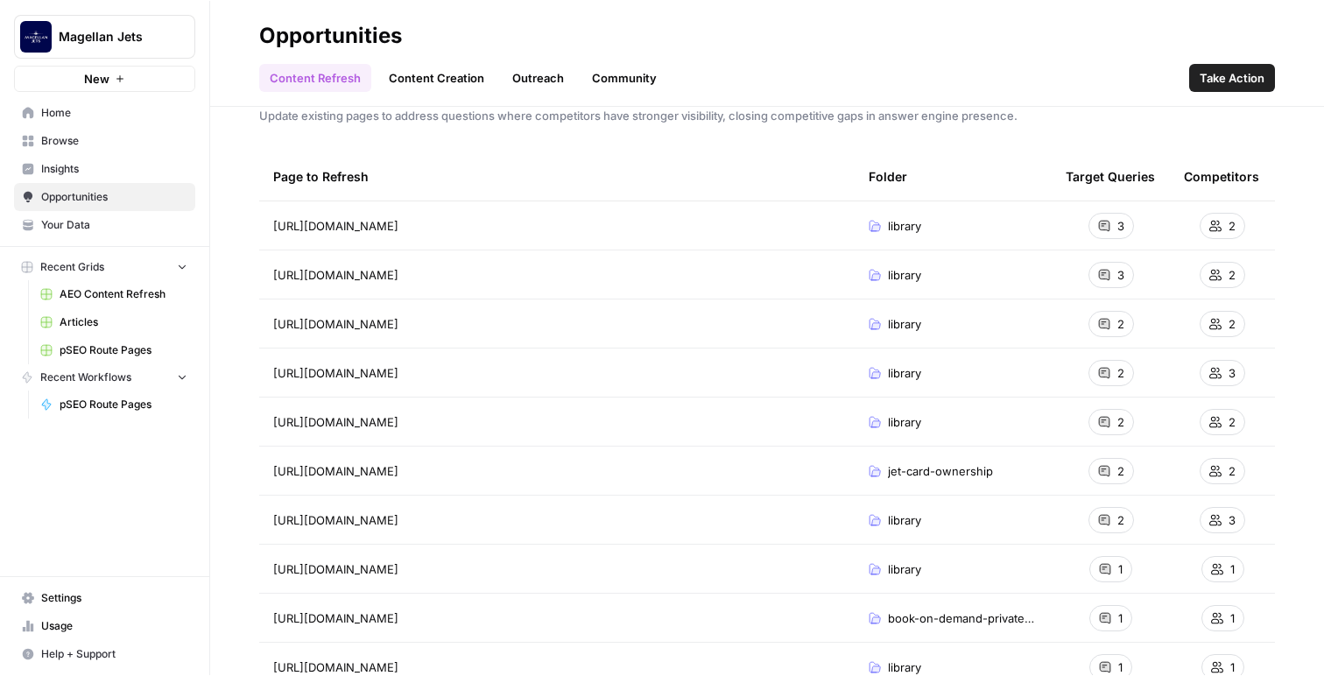
scroll to position [122, 0]
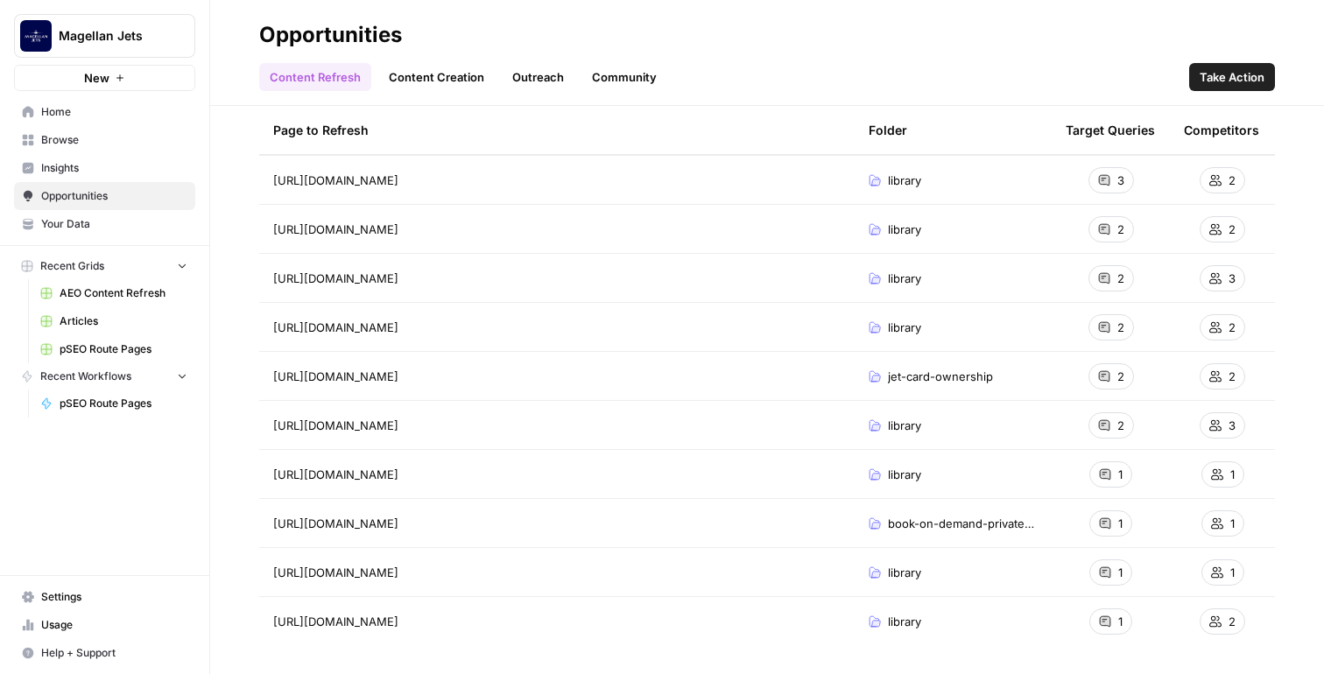
click at [105, 226] on span "Your Data" at bounding box center [114, 224] width 146 height 16
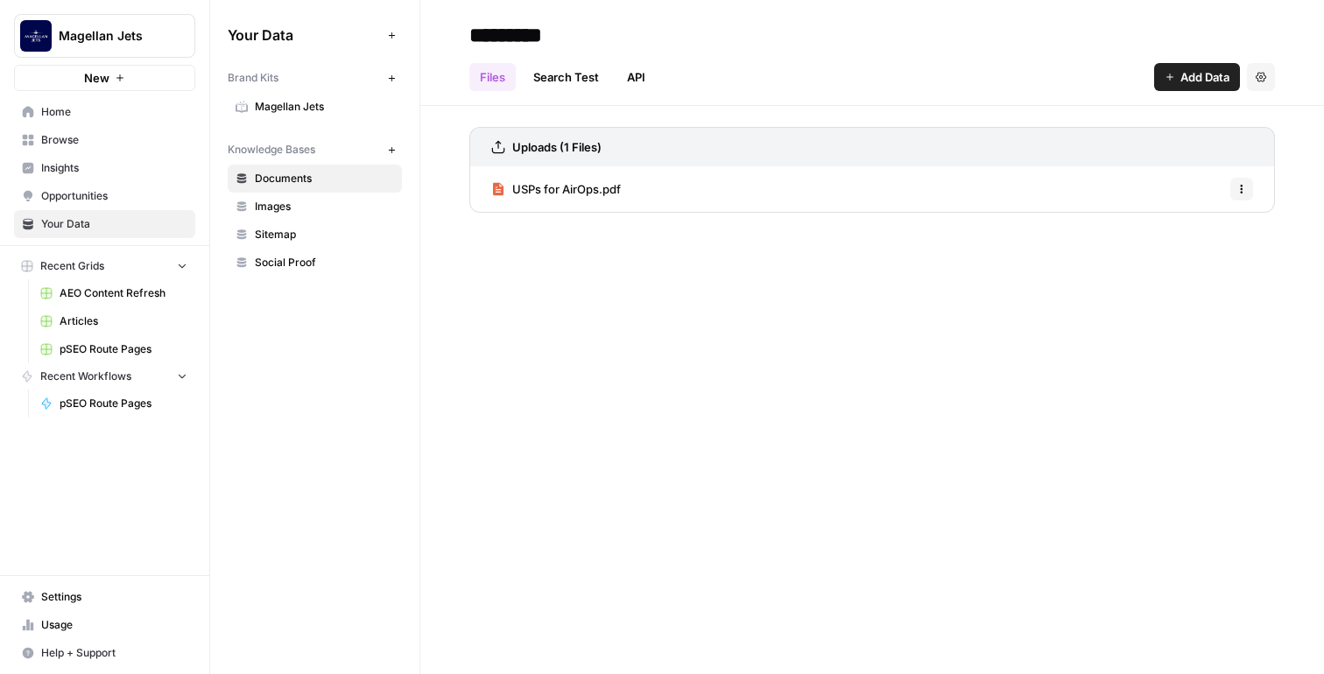
click at [89, 144] on span "Browse" at bounding box center [114, 140] width 146 height 16
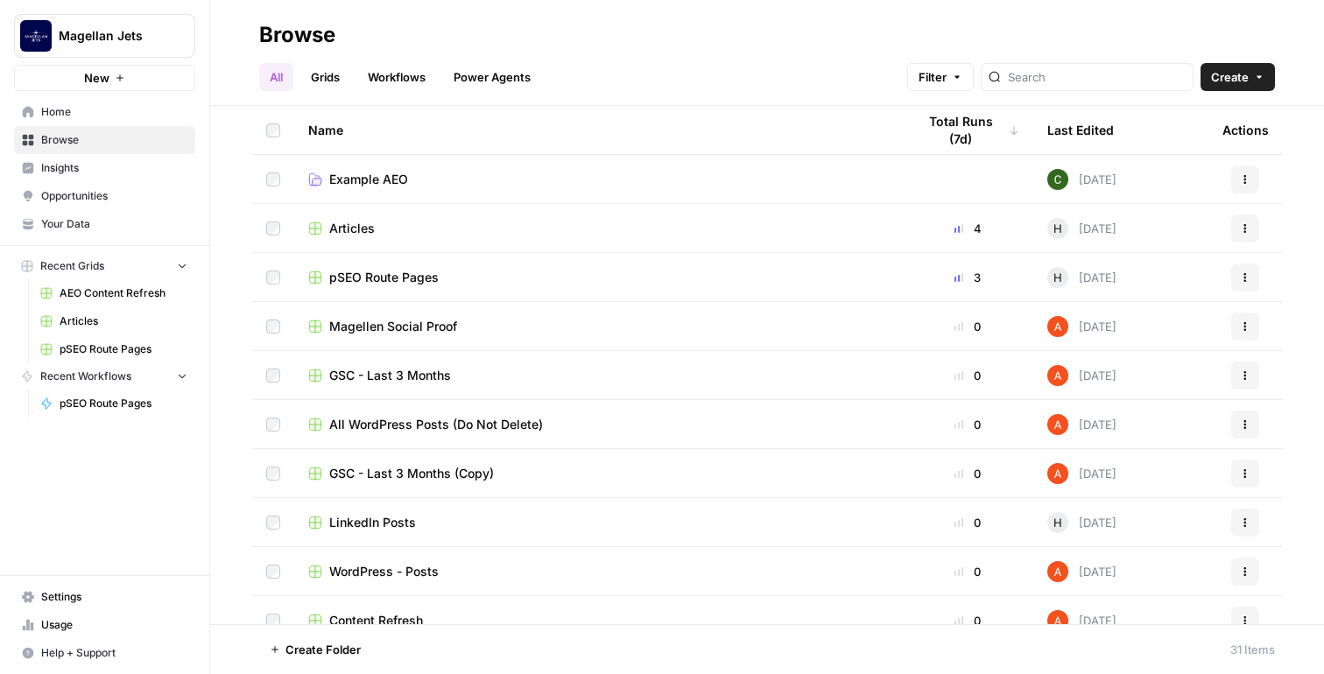
click at [137, 168] on span "Insights" at bounding box center [114, 168] width 146 height 16
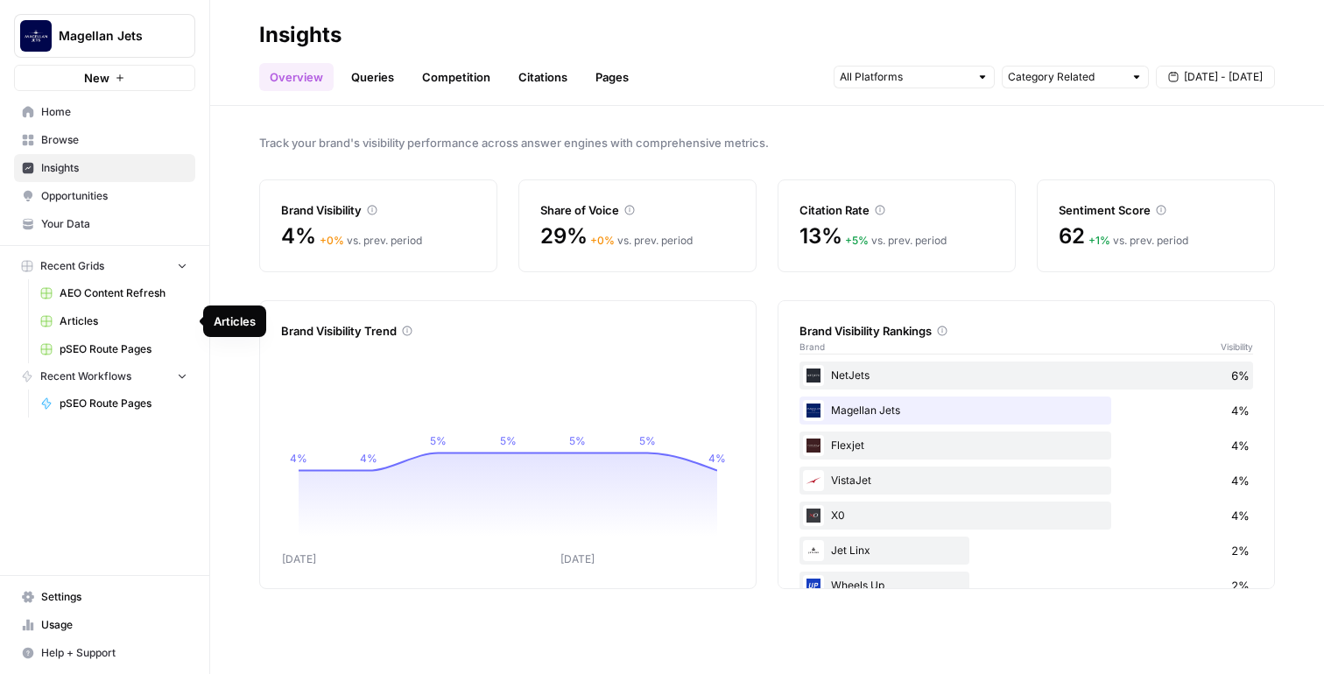
click at [117, 320] on span "Articles" at bounding box center [124, 322] width 128 height 16
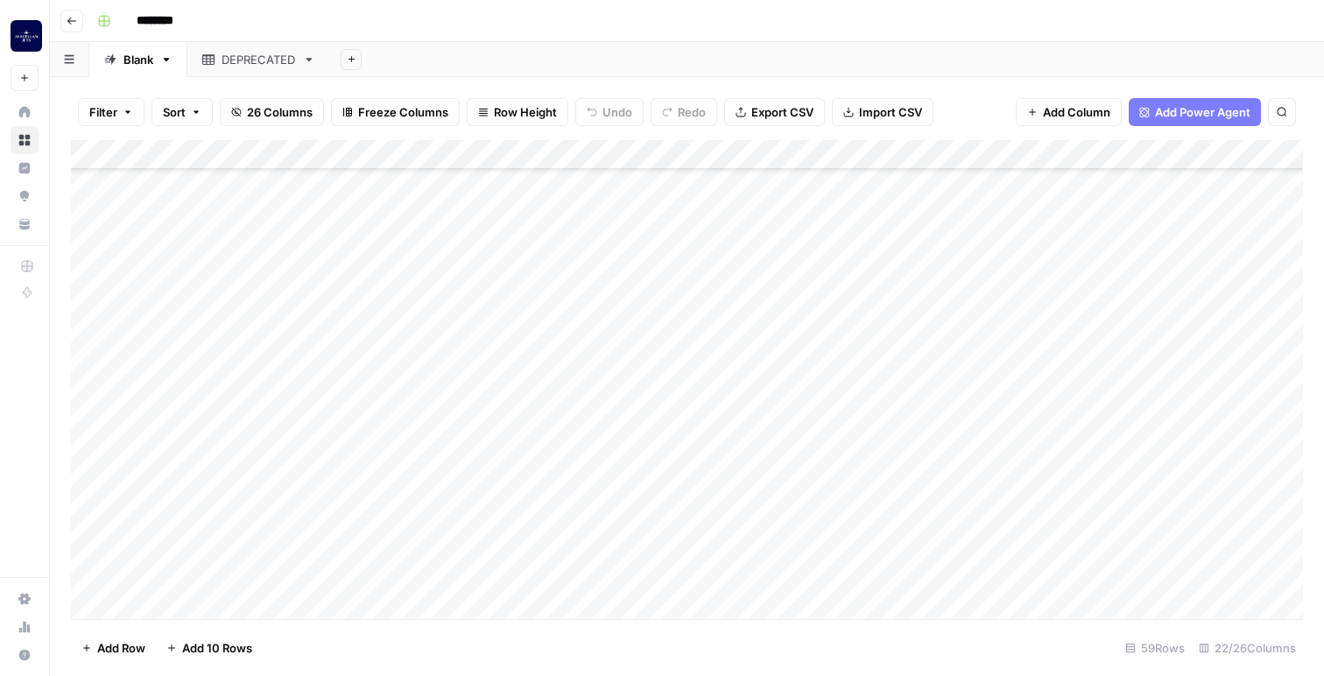
scroll to position [1336, 0]
click at [215, 515] on div "Add Column" at bounding box center [687, 379] width 1232 height 479
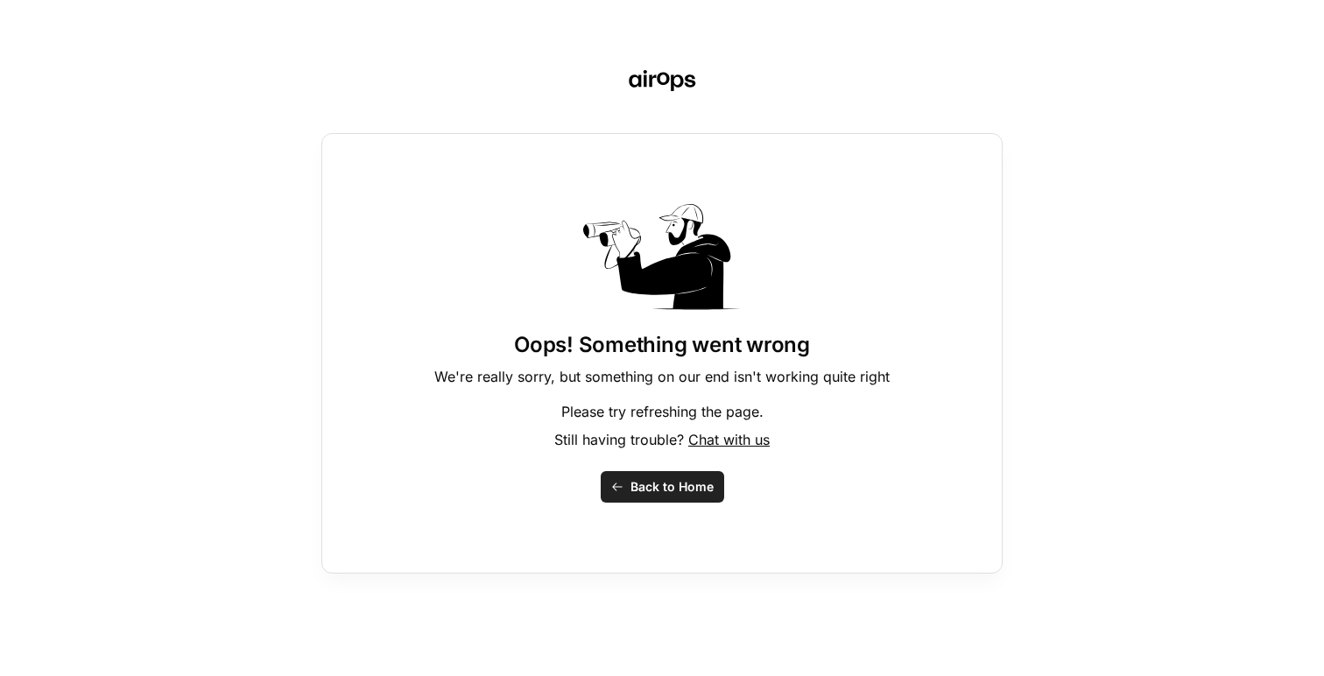
click at [664, 494] on span "Back to Home" at bounding box center [672, 487] width 83 height 18
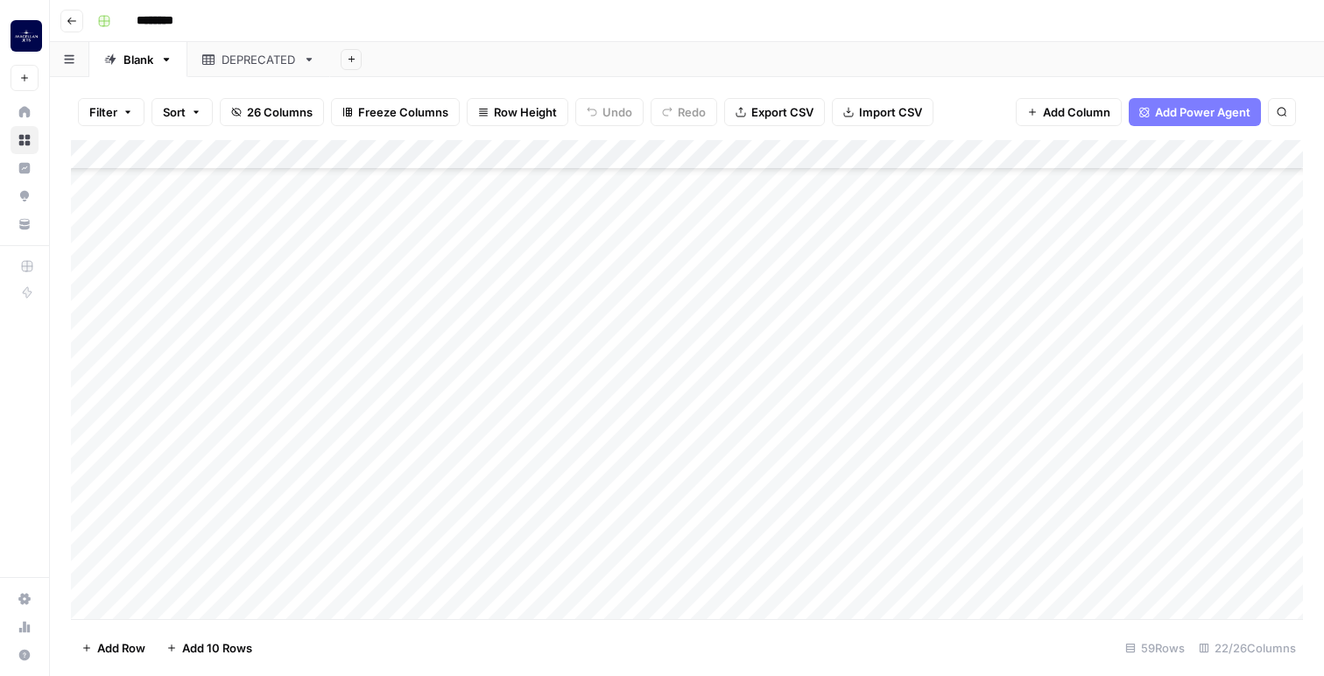
scroll to position [1336, 0]
click at [375, 508] on div "Add Column" at bounding box center [687, 379] width 1232 height 479
type textarea "**********"
click at [532, 518] on div "Add Column" at bounding box center [687, 379] width 1232 height 479
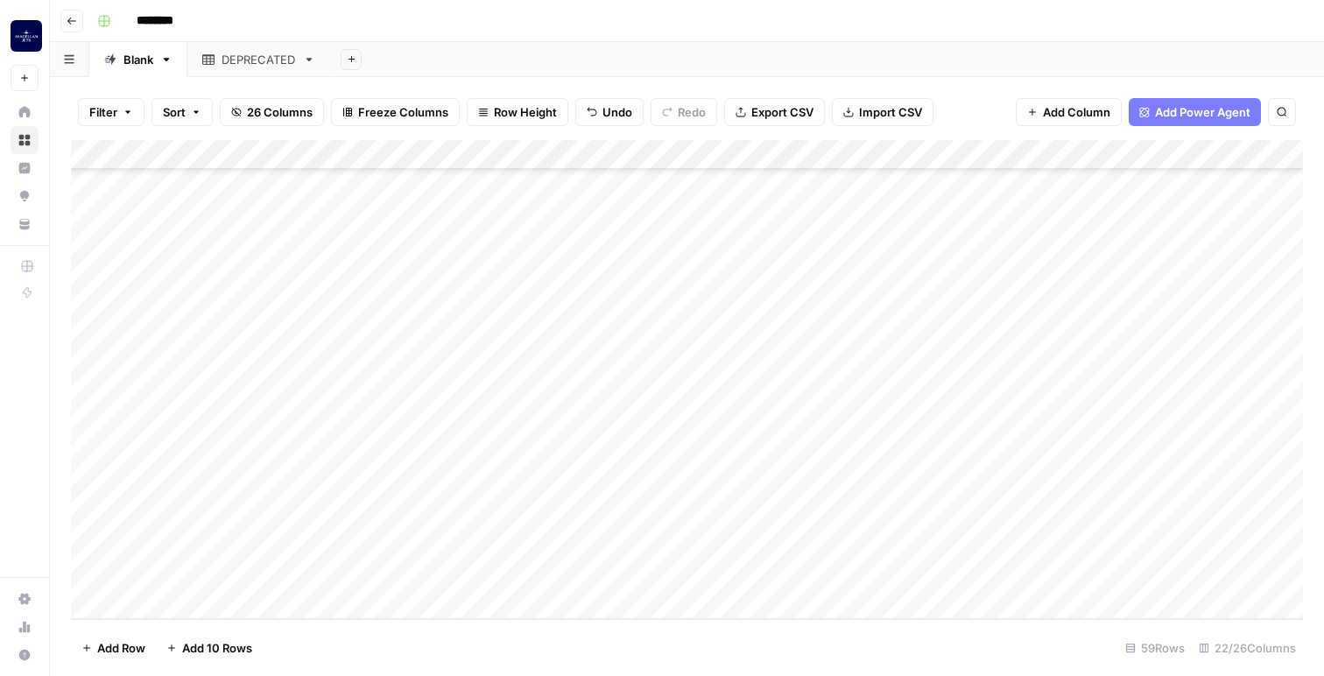
click at [532, 518] on div "Add Column" at bounding box center [687, 379] width 1232 height 479
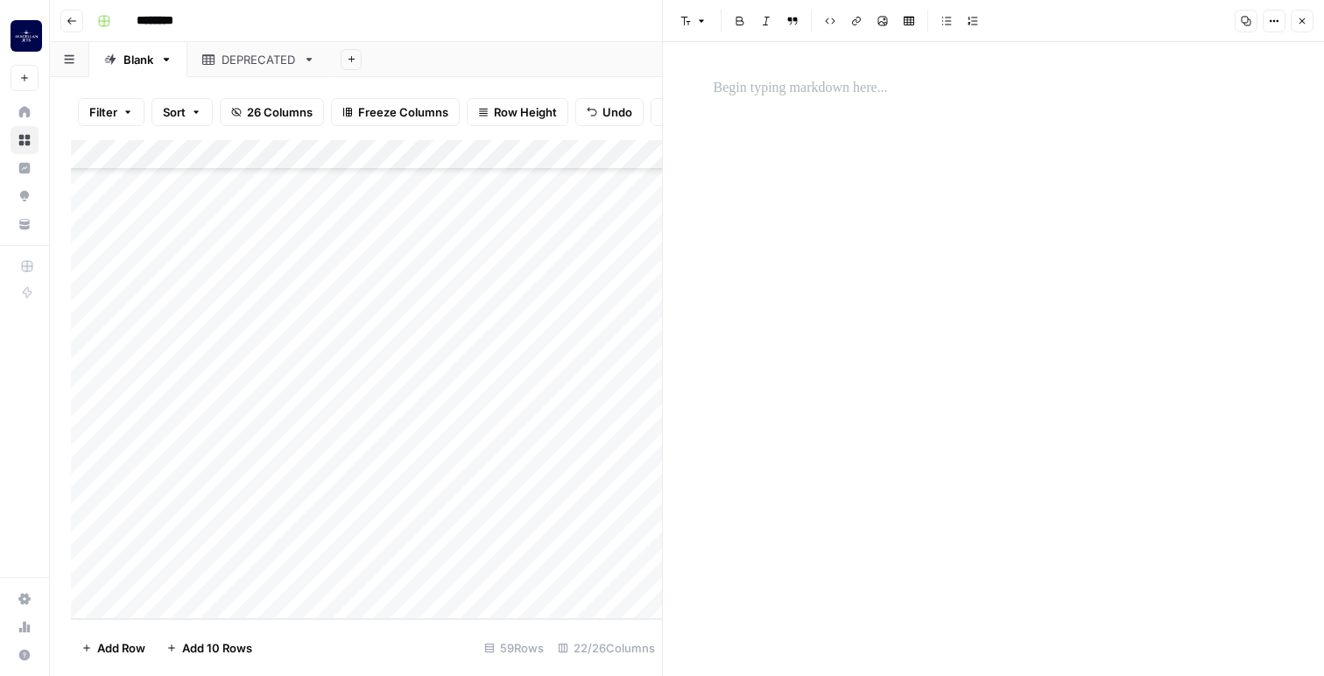
click at [857, 159] on div at bounding box center [994, 359] width 582 height 634
click at [838, 108] on div at bounding box center [994, 359] width 582 height 634
click at [835, 81] on p at bounding box center [994, 88] width 561 height 23
click at [1301, 26] on button "Close" at bounding box center [1302, 21] width 23 height 23
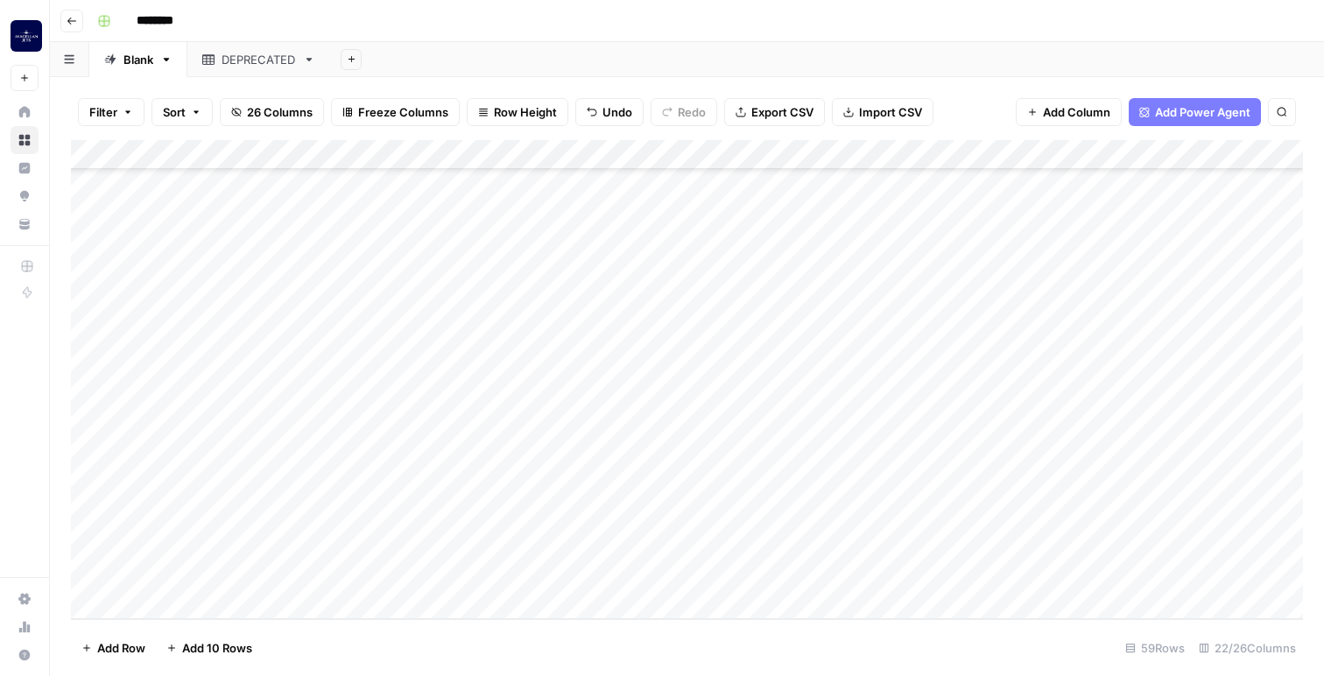
click at [697, 512] on div "Add Column" at bounding box center [687, 379] width 1232 height 479
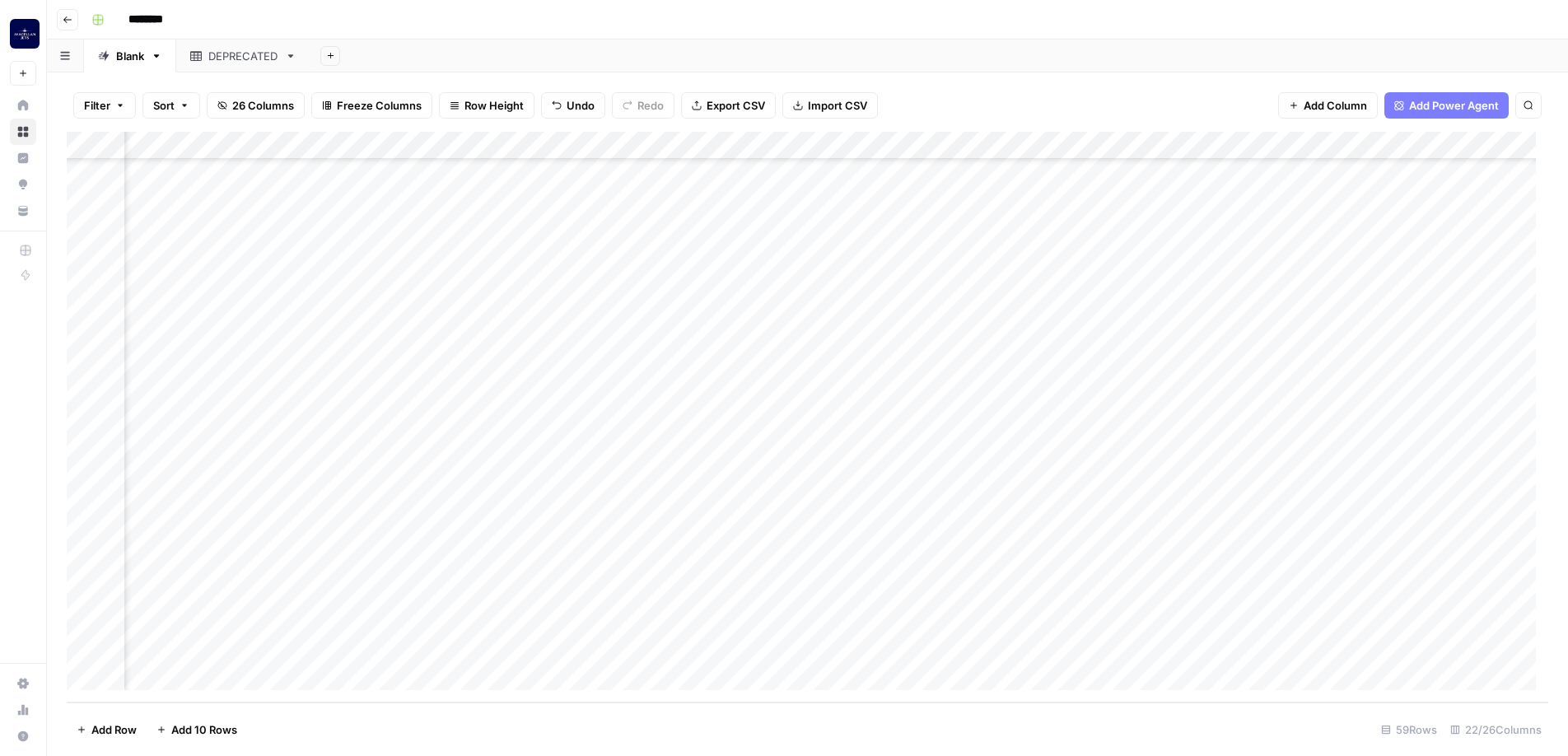
scroll to position [1148, 0]
click at [713, 590] on div "Add Column" at bounding box center [808, 417] width 1482 height 571
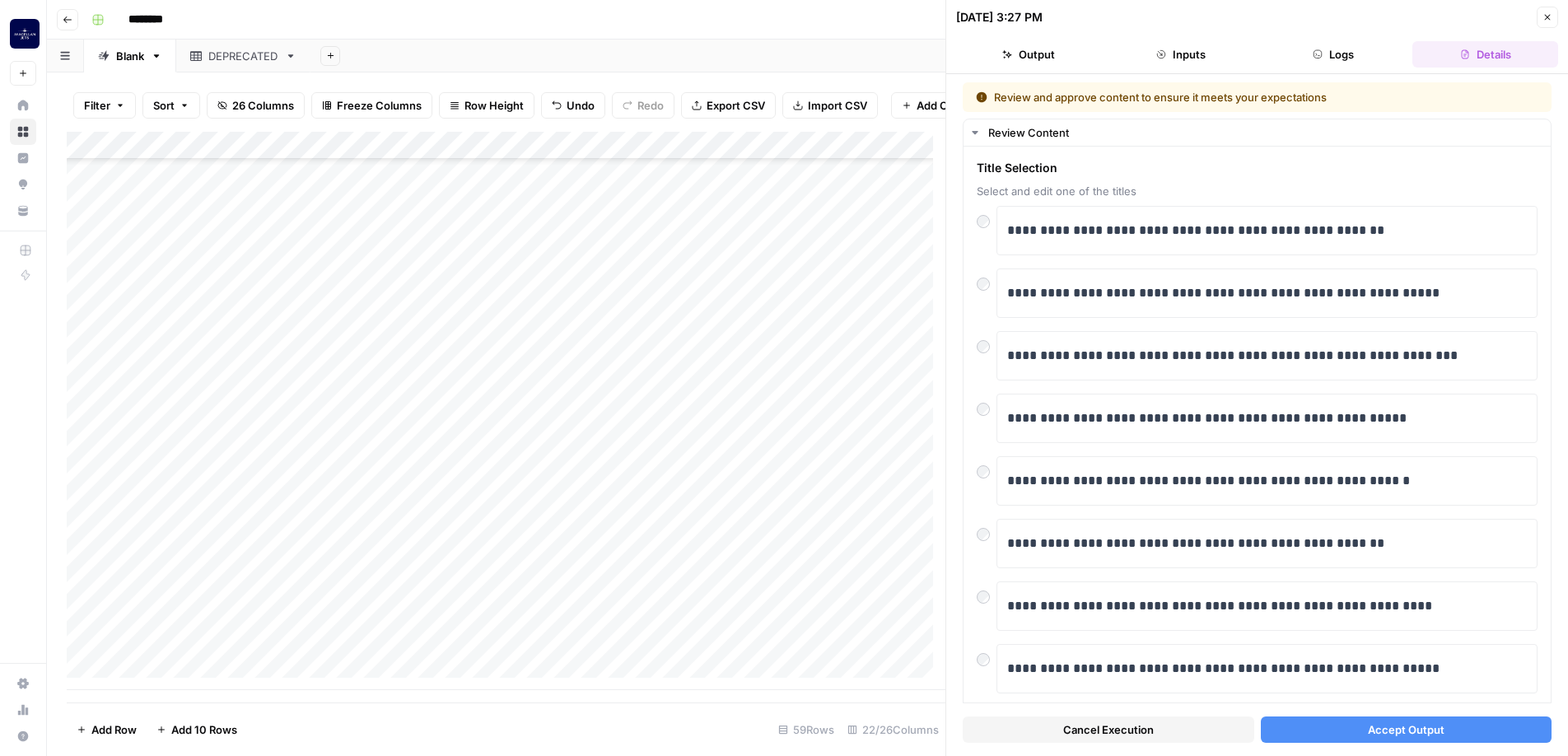
click at [1244, 635] on span "Accept Output" at bounding box center [1405, 730] width 76 height 17
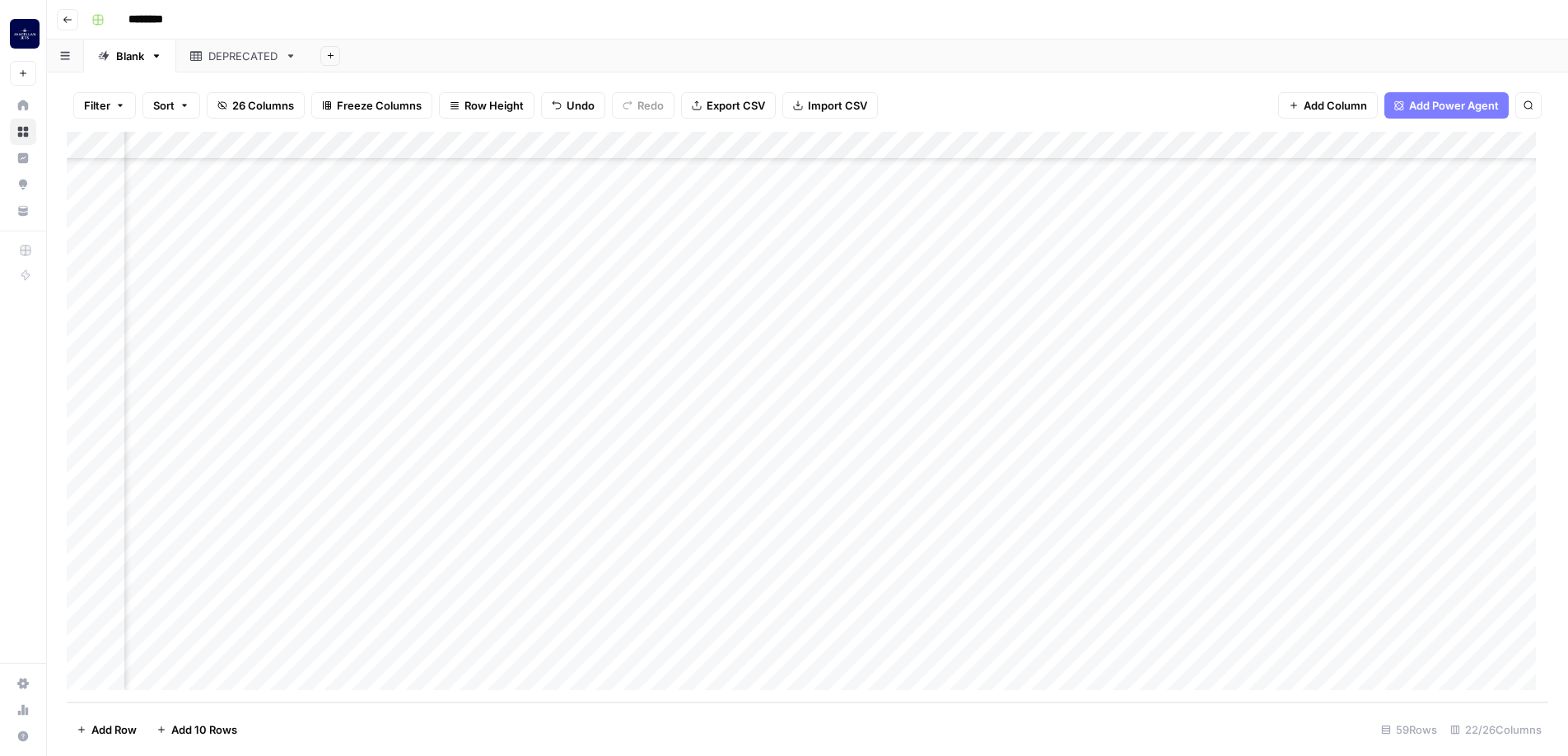
scroll to position [1148, 760]
drag, startPoint x: 895, startPoint y: 703, endPoint x: 863, endPoint y: 714, distance: 33.8
click at [863, 635] on footer "Add Row Add 10 Rows 59 Rows 22/26 Columns" at bounding box center [808, 729] width 1482 height 54
click at [838, 635] on div "Add Column" at bounding box center [808, 417] width 1482 height 571
